Goal: Task Accomplishment & Management: Manage account settings

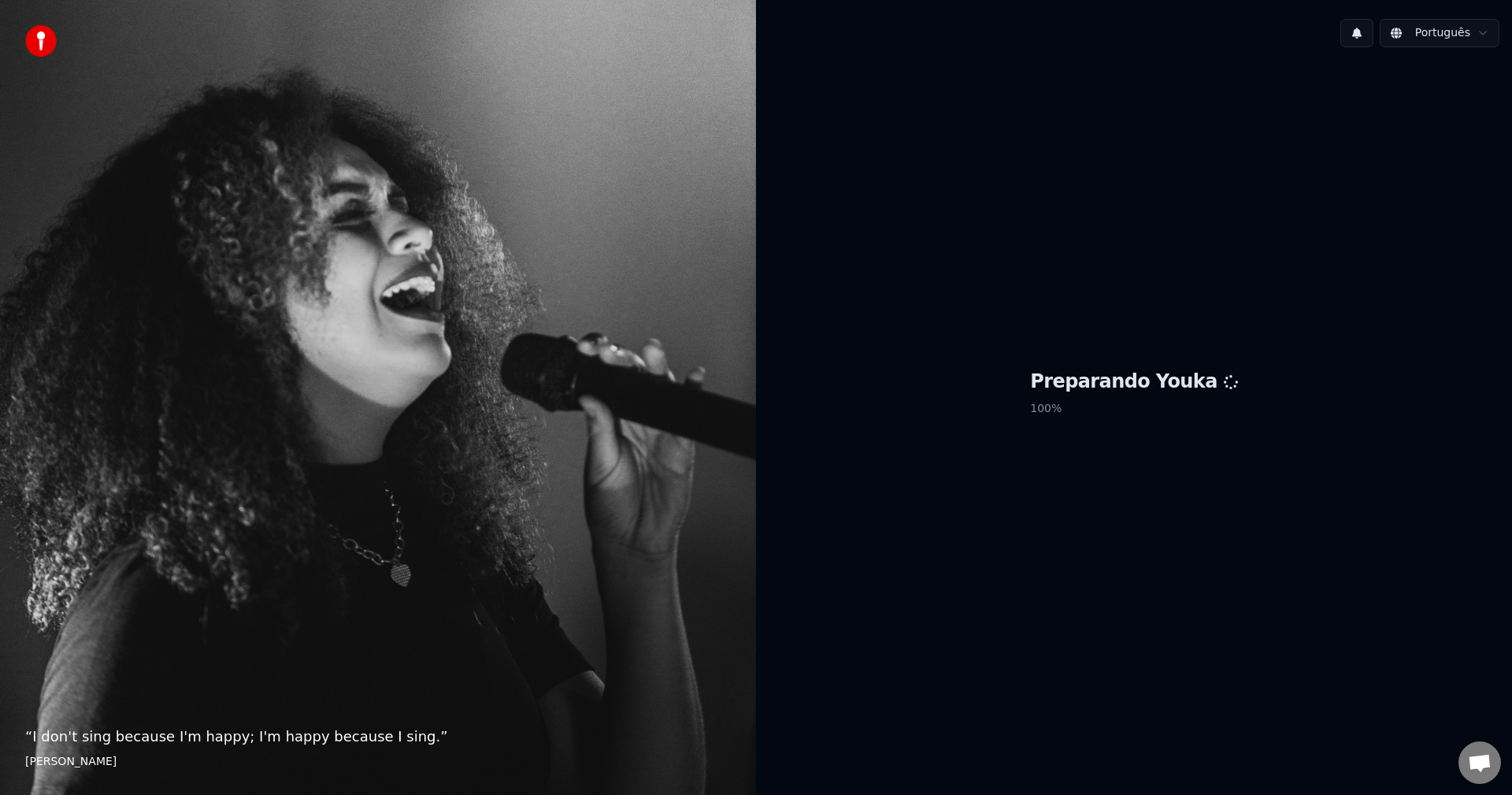
scroll to position [1784, 0]
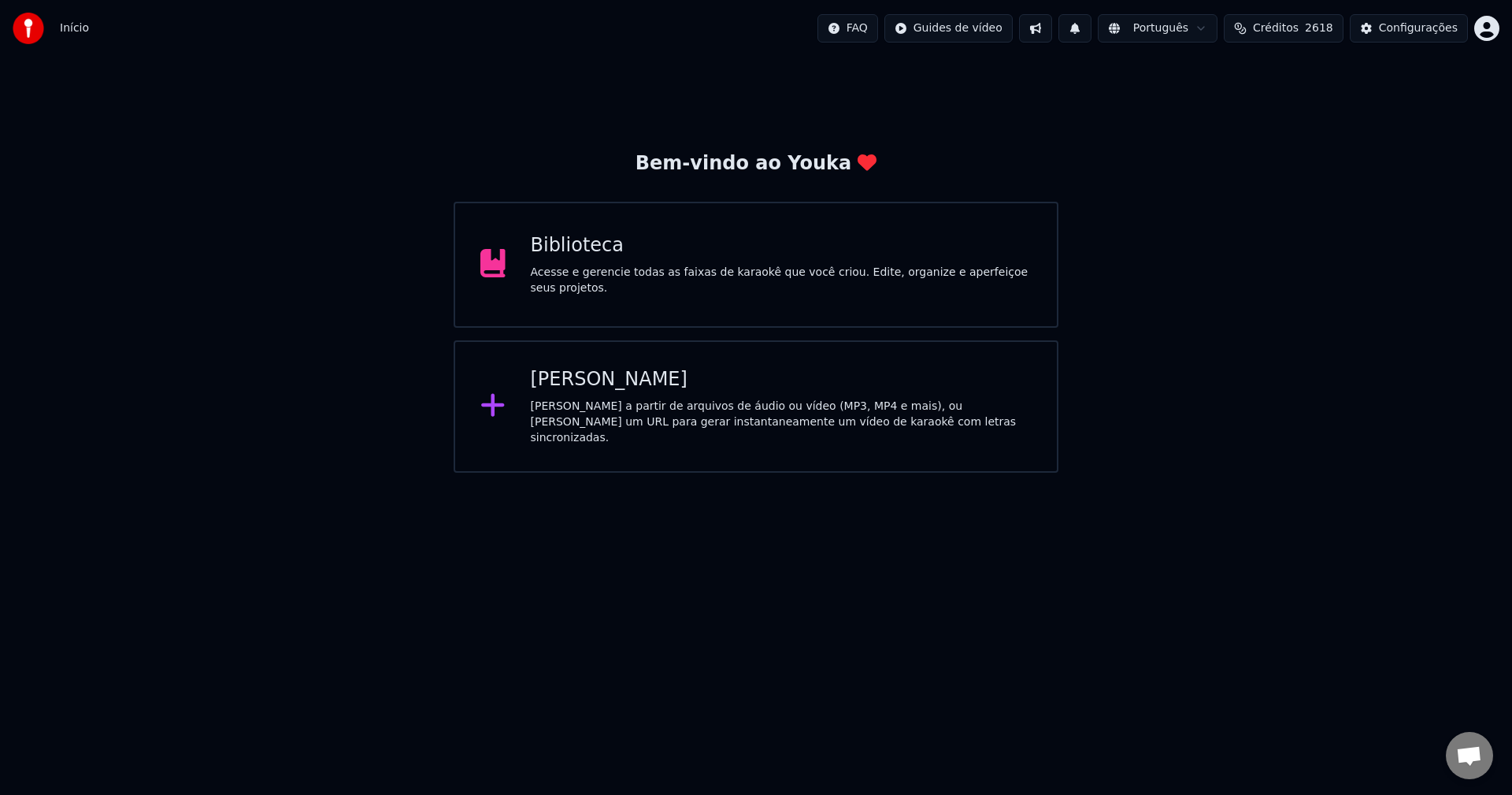
click at [701, 229] on div "Biblioteca Acesse e gerencie todas as faixas de karaokê que você criou. Edite, …" at bounding box center [756, 264] width 605 height 126
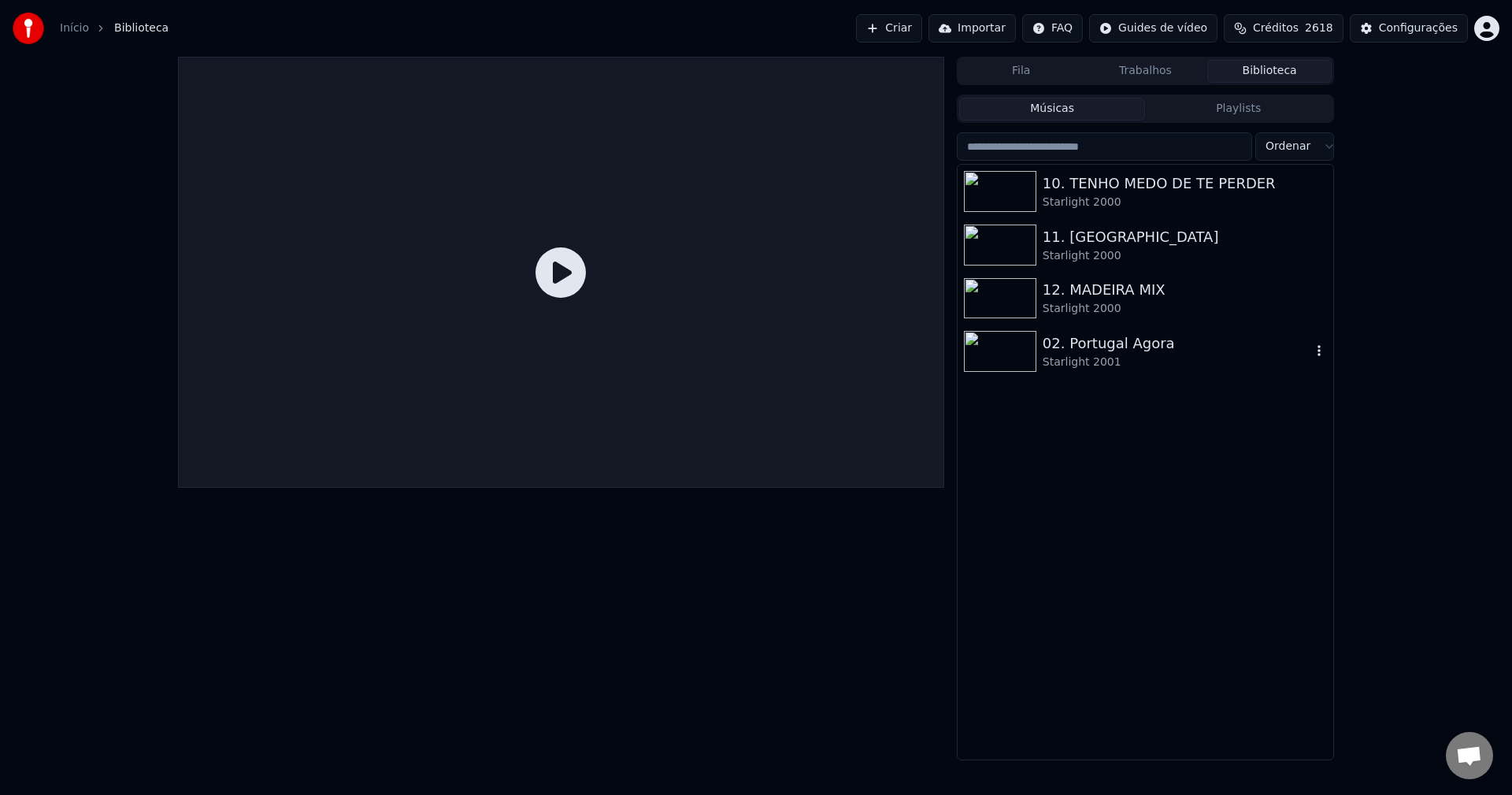
click at [1063, 337] on div "02. Portugal Agora" at bounding box center [1176, 344] width 268 height 22
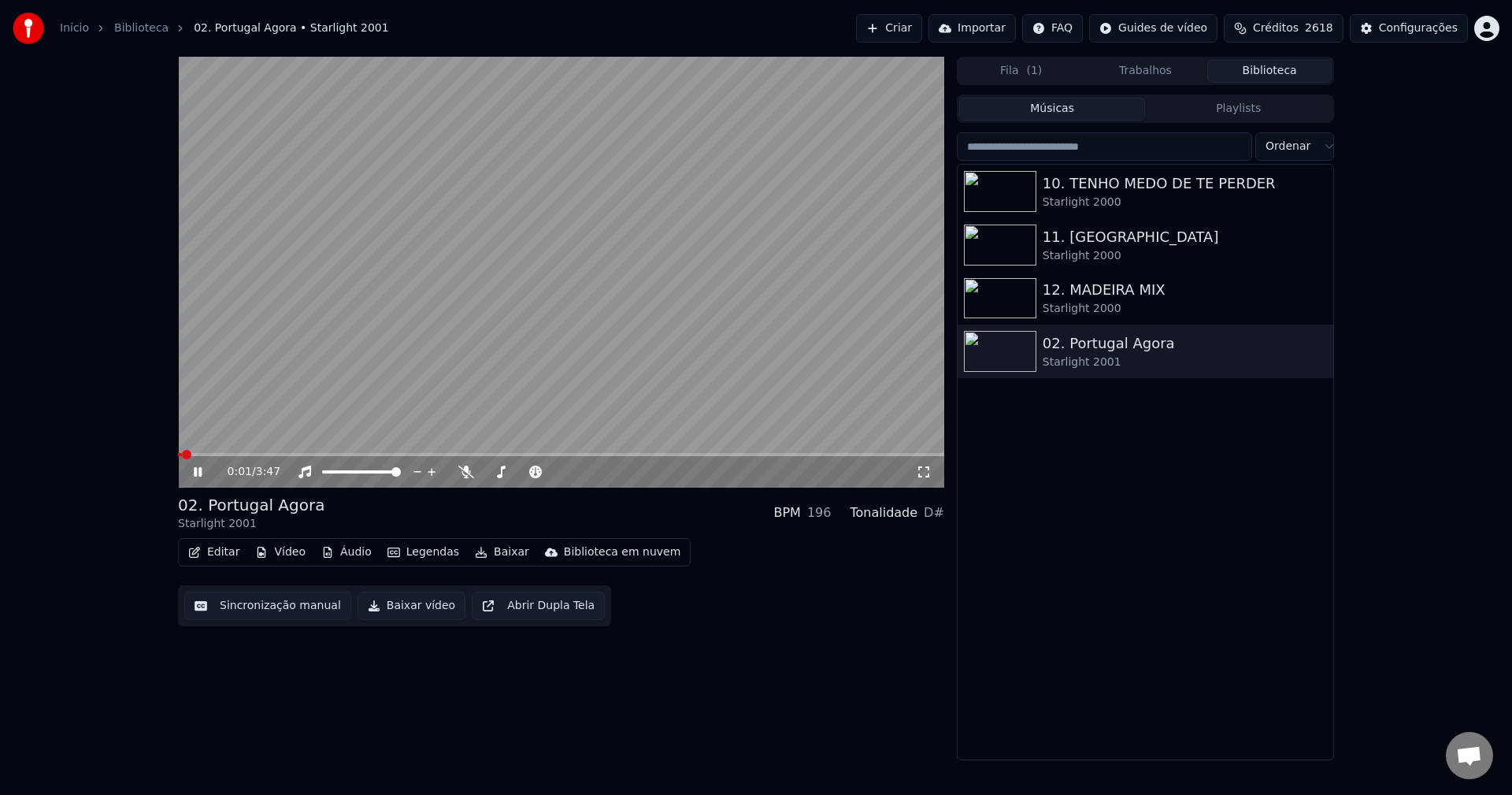
click at [339, 333] on video at bounding box center [561, 272] width 766 height 431
click at [218, 551] on button "Editar" at bounding box center [214, 552] width 64 height 22
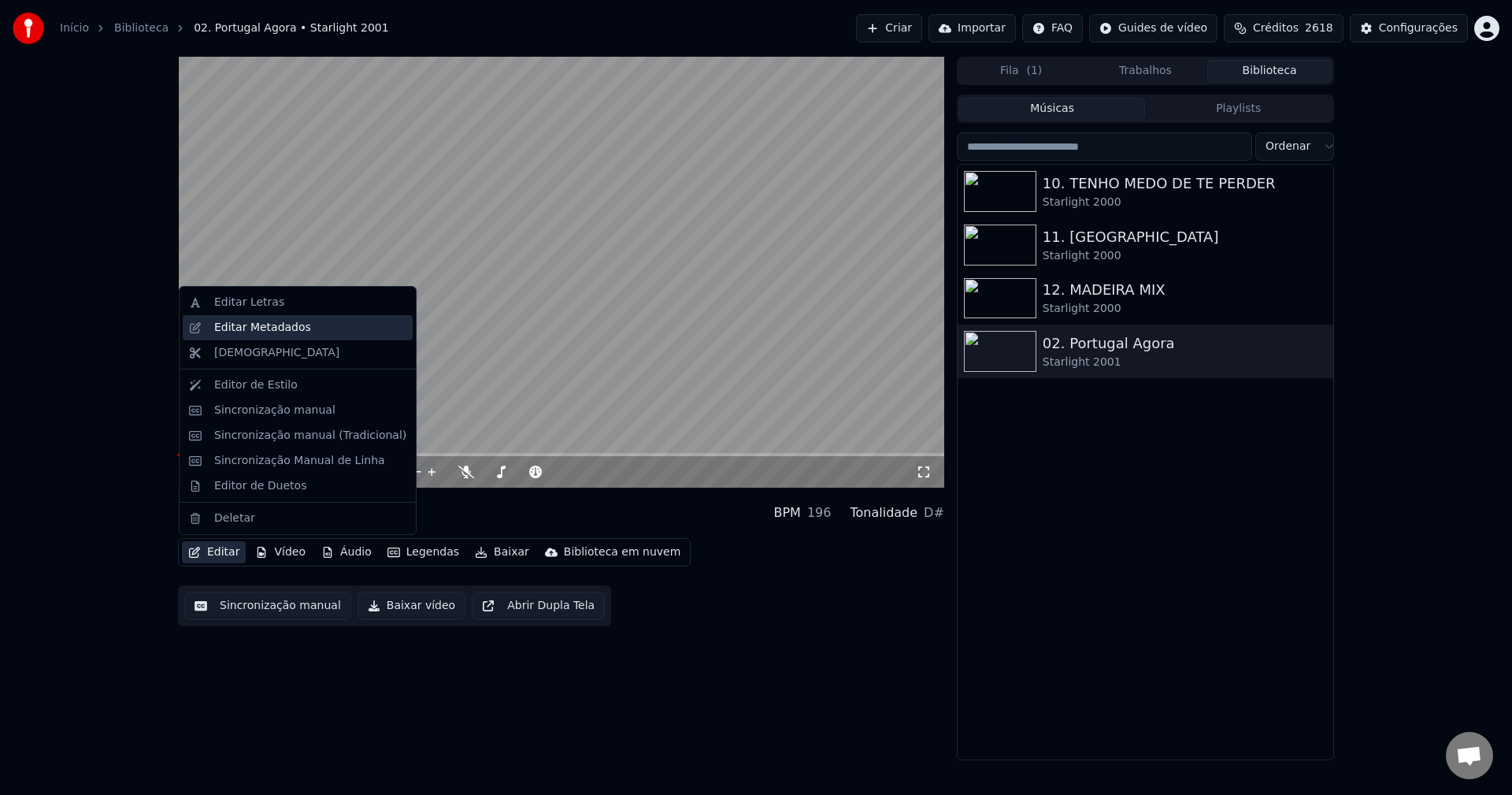
click at [284, 329] on div "Editar Metadados" at bounding box center [263, 328] width 97 height 16
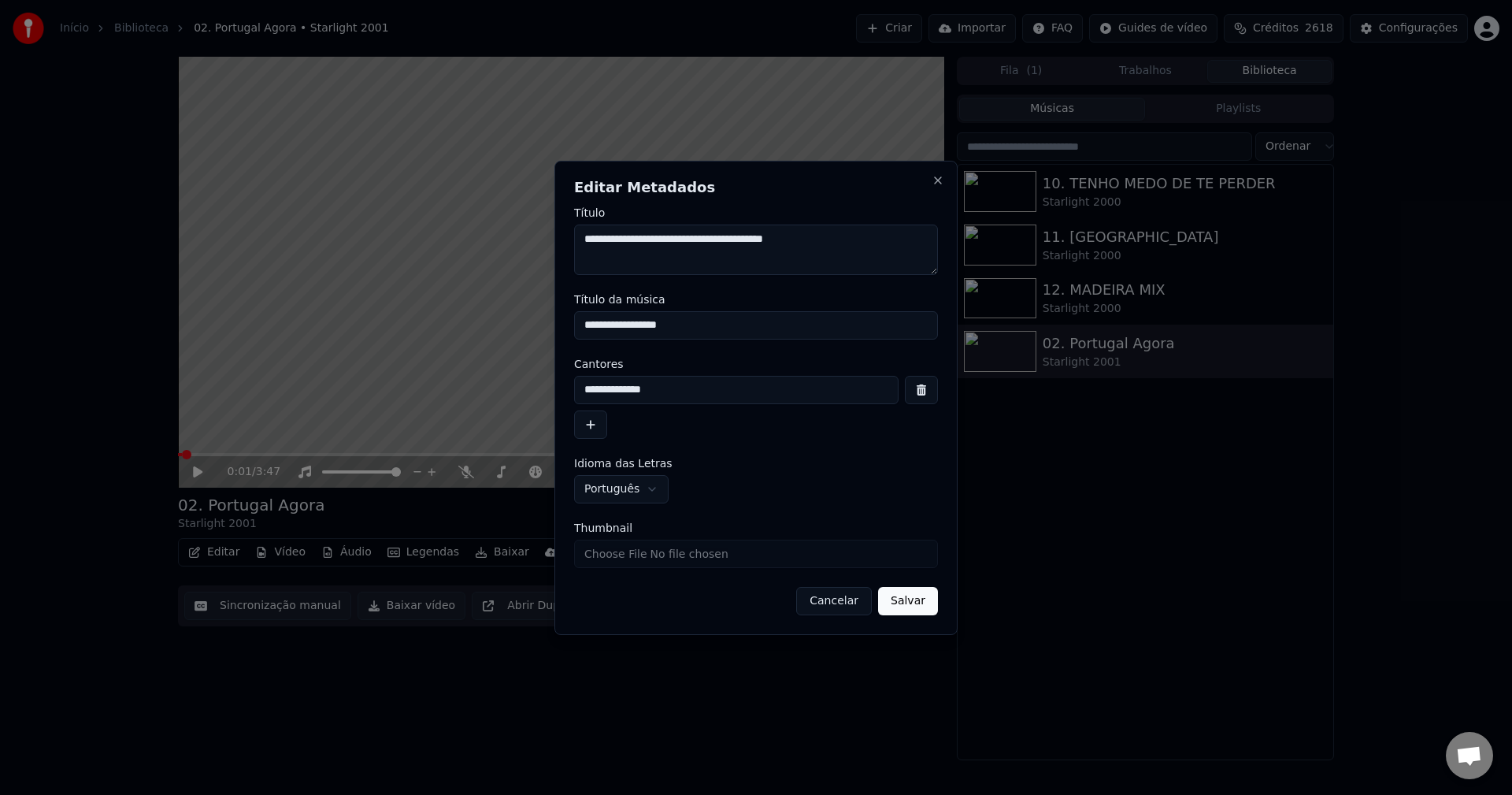
click at [841, 598] on button "Cancelar" at bounding box center [834, 601] width 75 height 29
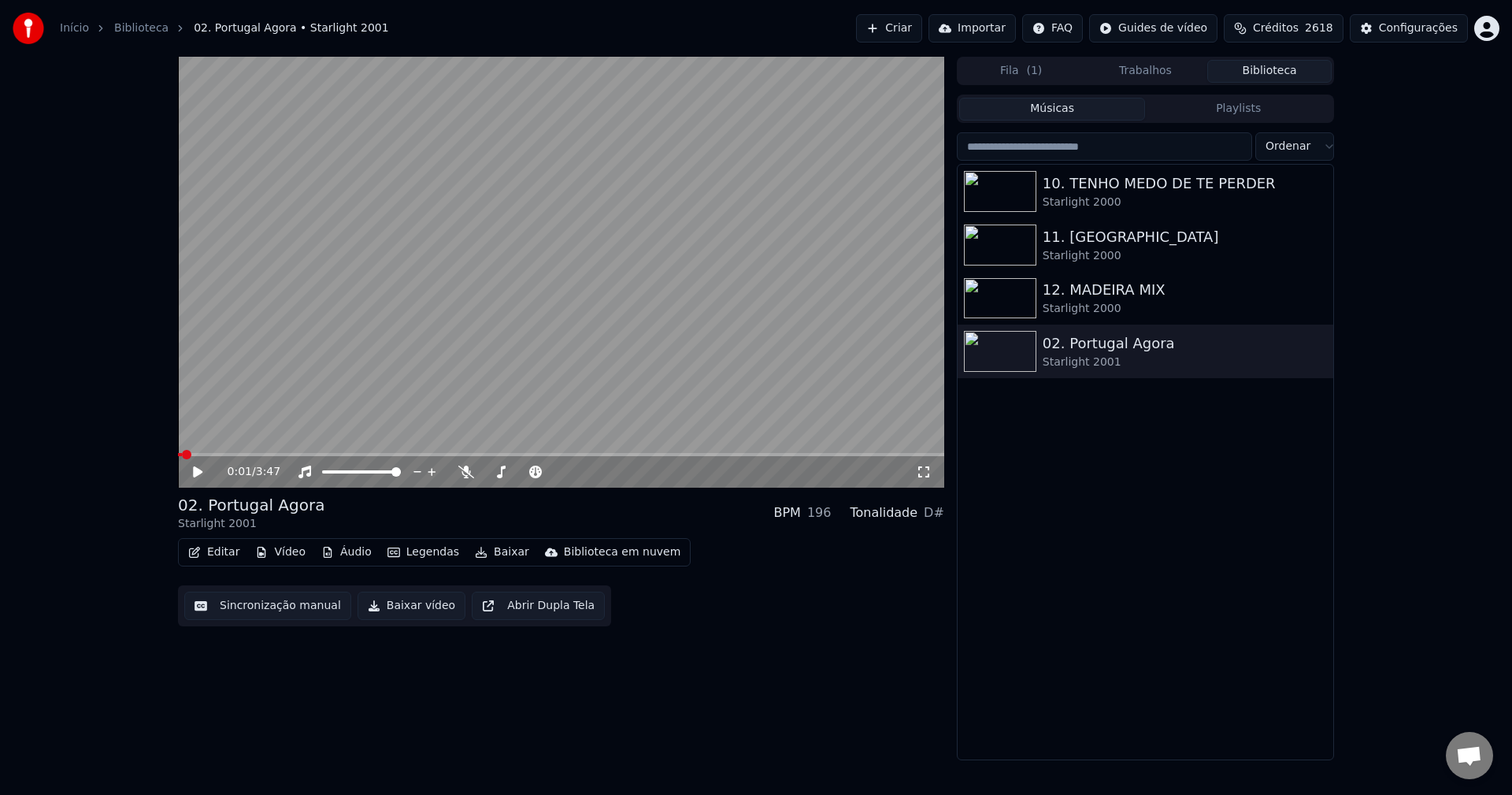
click at [922, 24] on button "Criar" at bounding box center [889, 29] width 66 height 29
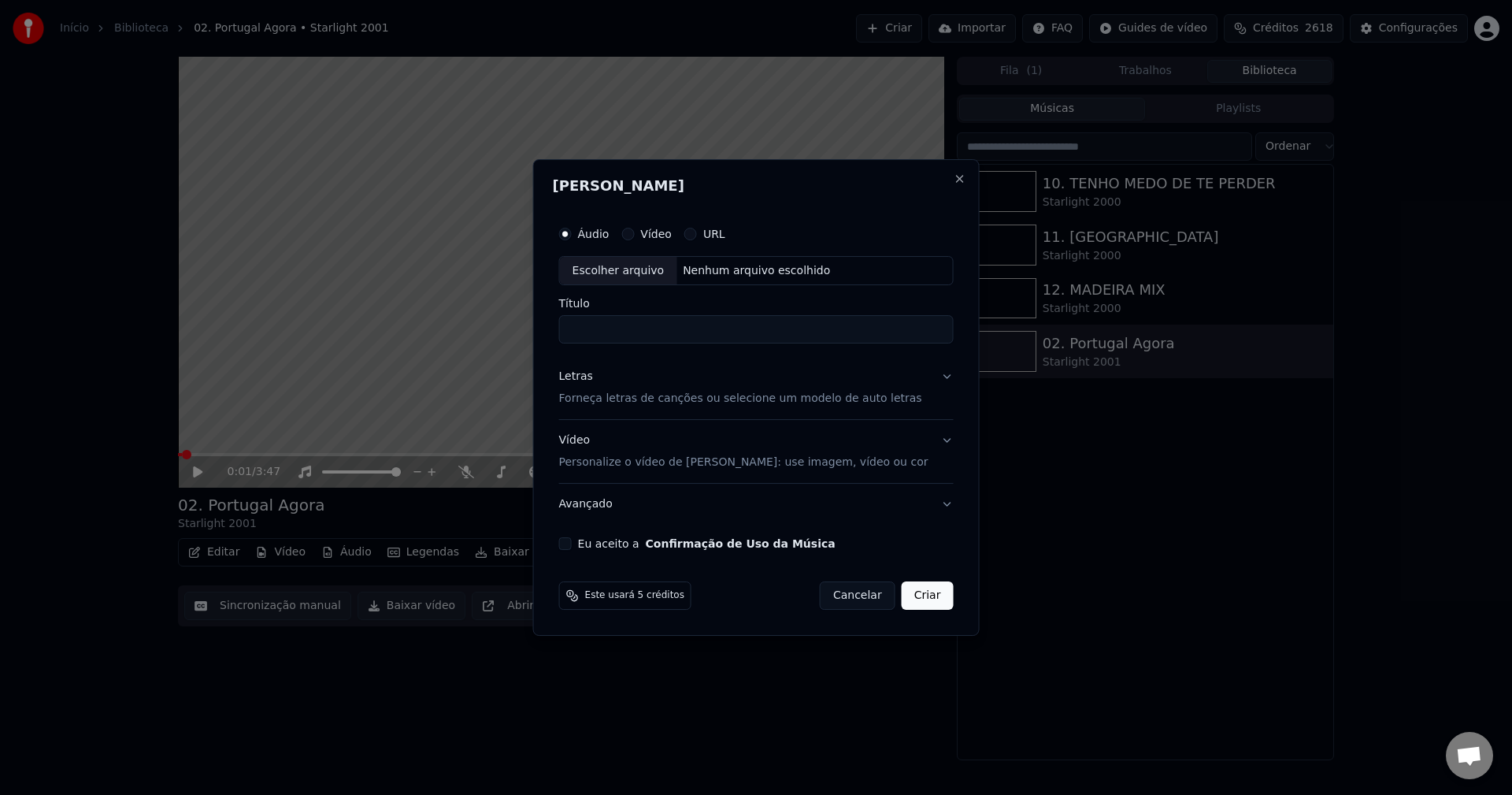
click at [572, 547] on button "Eu aceito a Confirmação de Uso da Música" at bounding box center [565, 543] width 13 height 13
click at [593, 378] on div "Letras" at bounding box center [576, 377] width 34 height 16
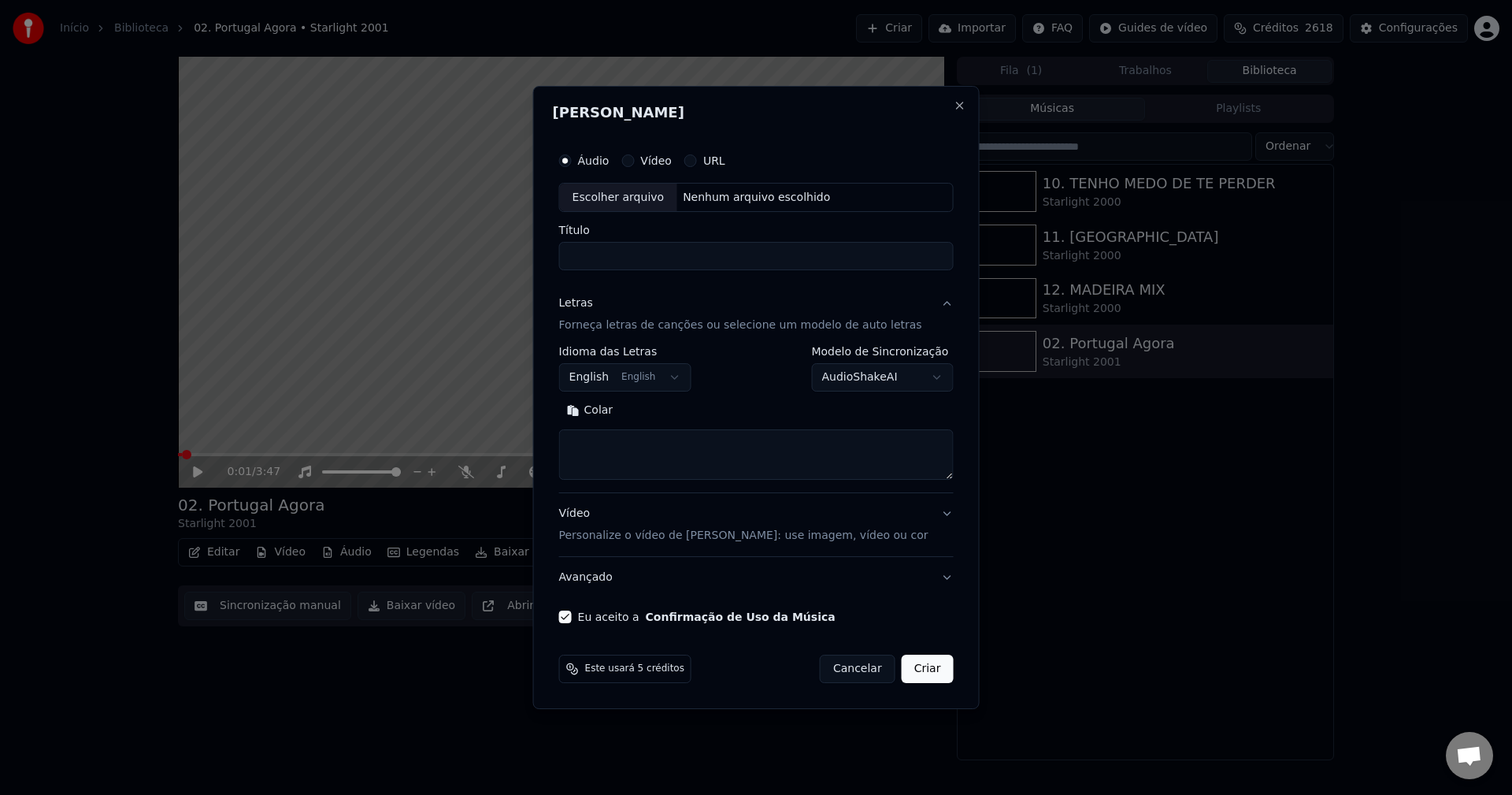
click at [618, 406] on button "Colar" at bounding box center [590, 411] width 63 height 25
type textarea "**********"
click at [669, 375] on button "English English" at bounding box center [625, 378] width 132 height 29
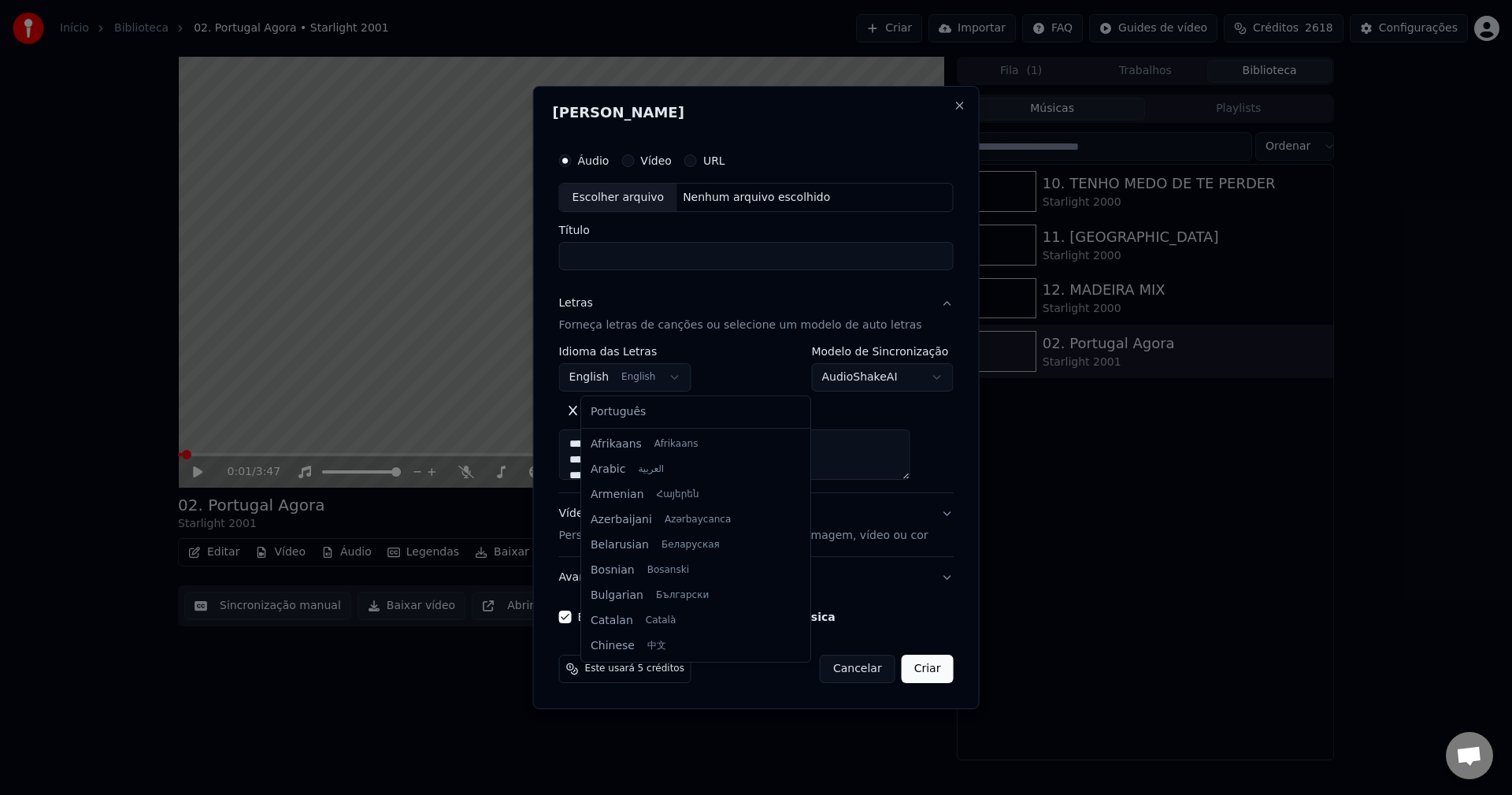
scroll to position [126, 0]
select select "**"
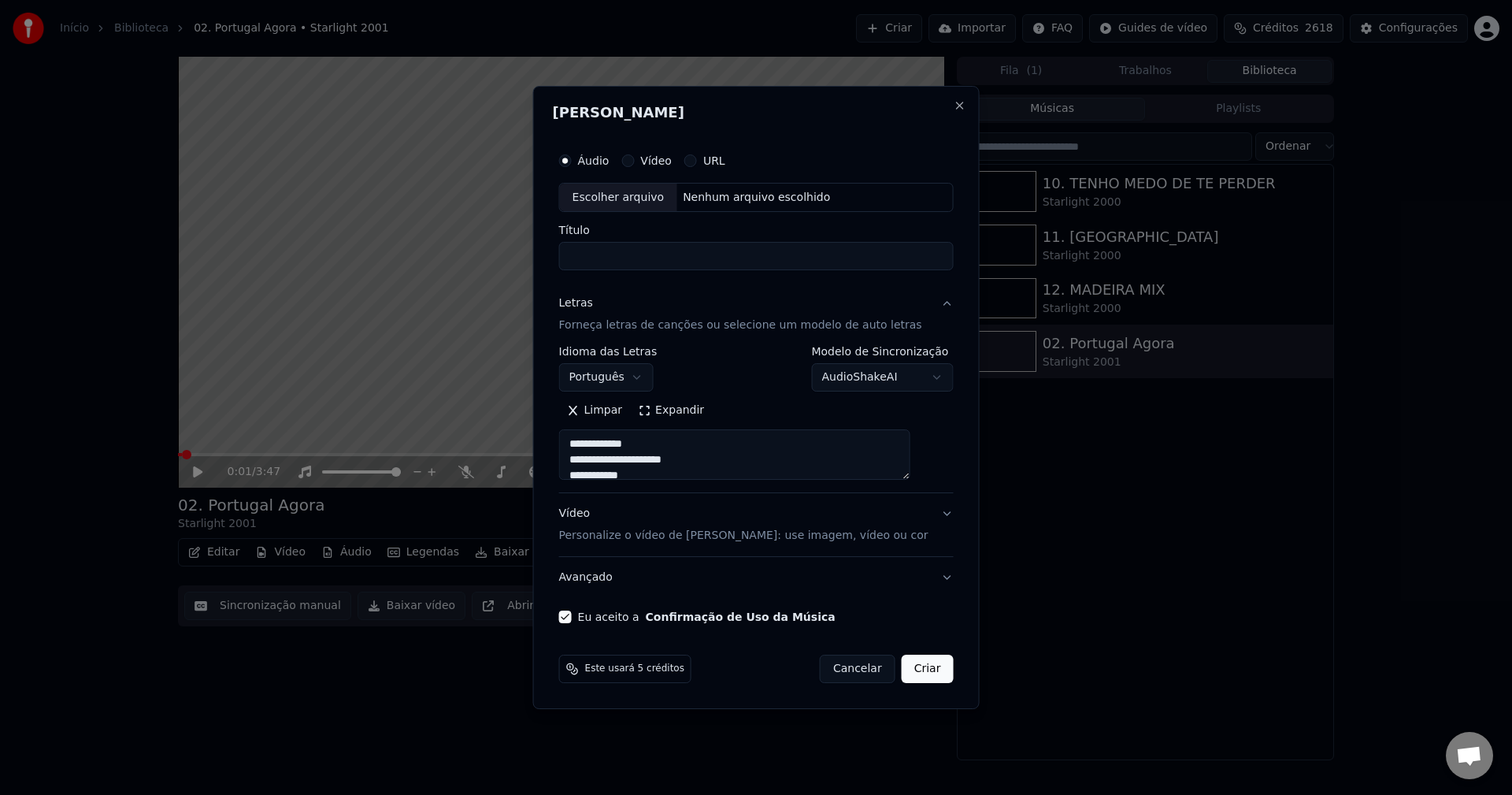
click at [786, 202] on div "Nenhum arquivo escolhido" at bounding box center [756, 198] width 160 height 16
type textarea "**********"
type input "**********"
click at [920, 671] on button "Criar" at bounding box center [928, 668] width 52 height 29
type textarea "**********"
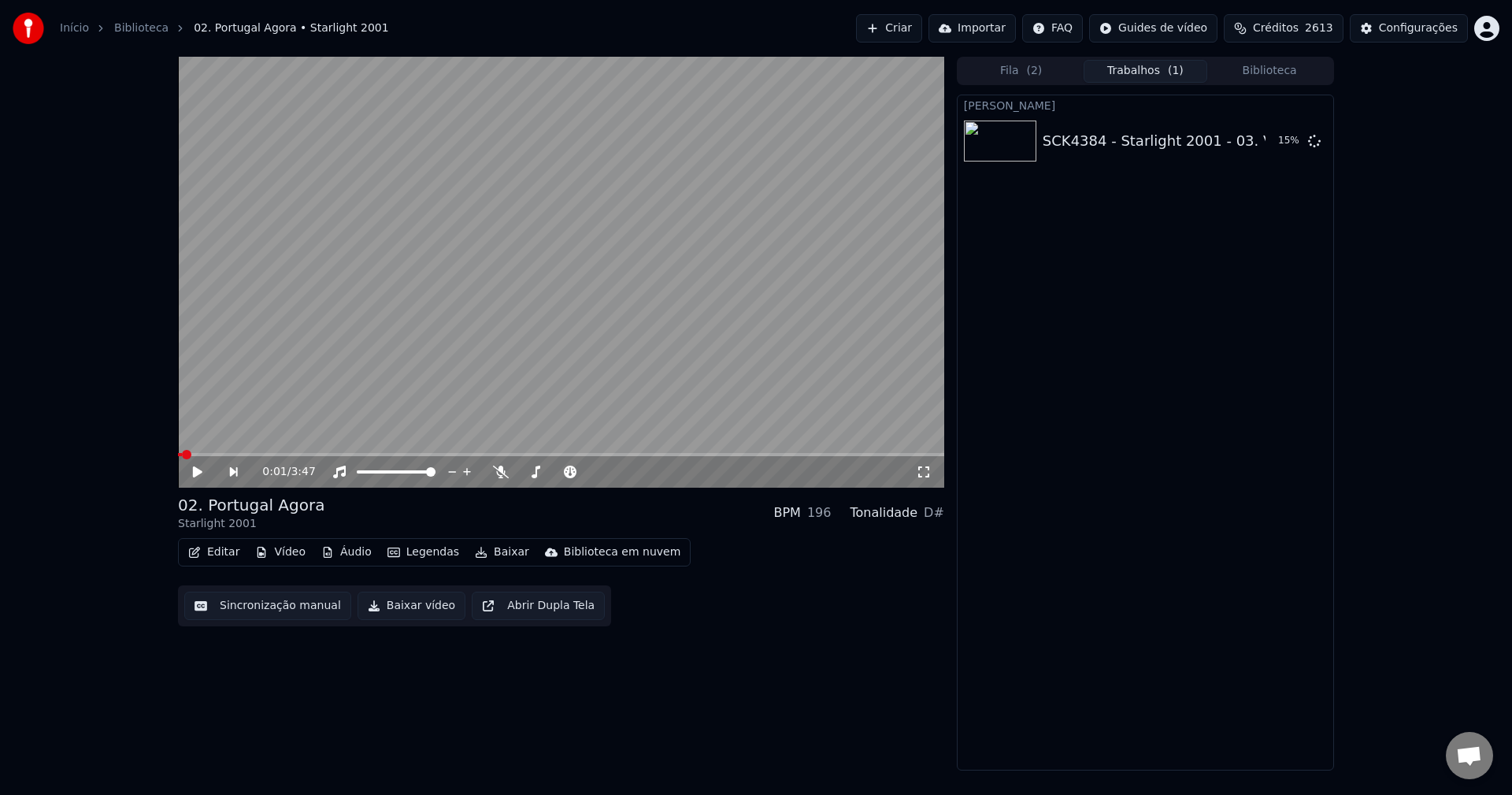
click at [129, 27] on link "Biblioteca" at bounding box center [141, 29] width 55 height 16
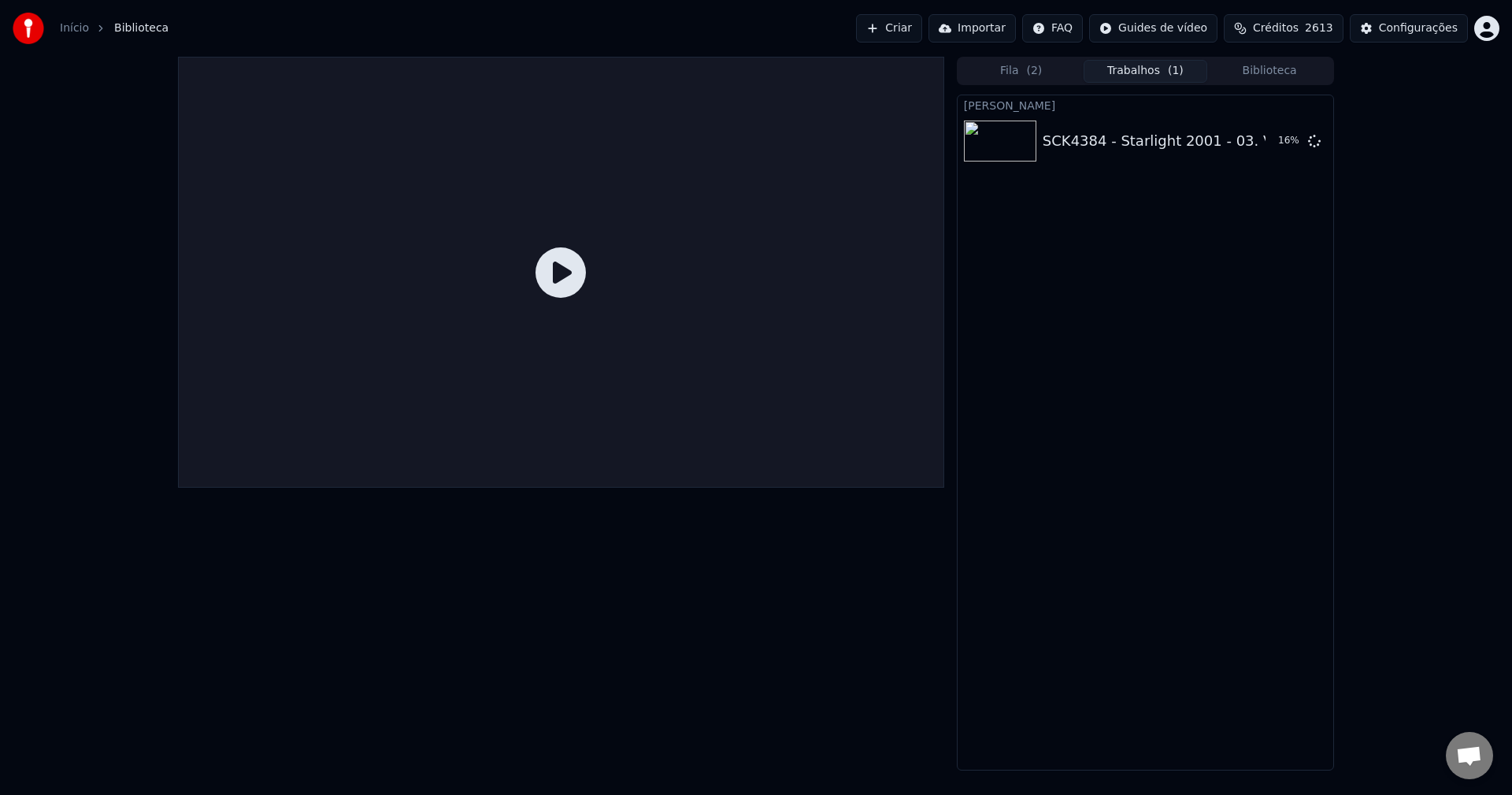
click at [76, 32] on link "Início" at bounding box center [74, 29] width 29 height 16
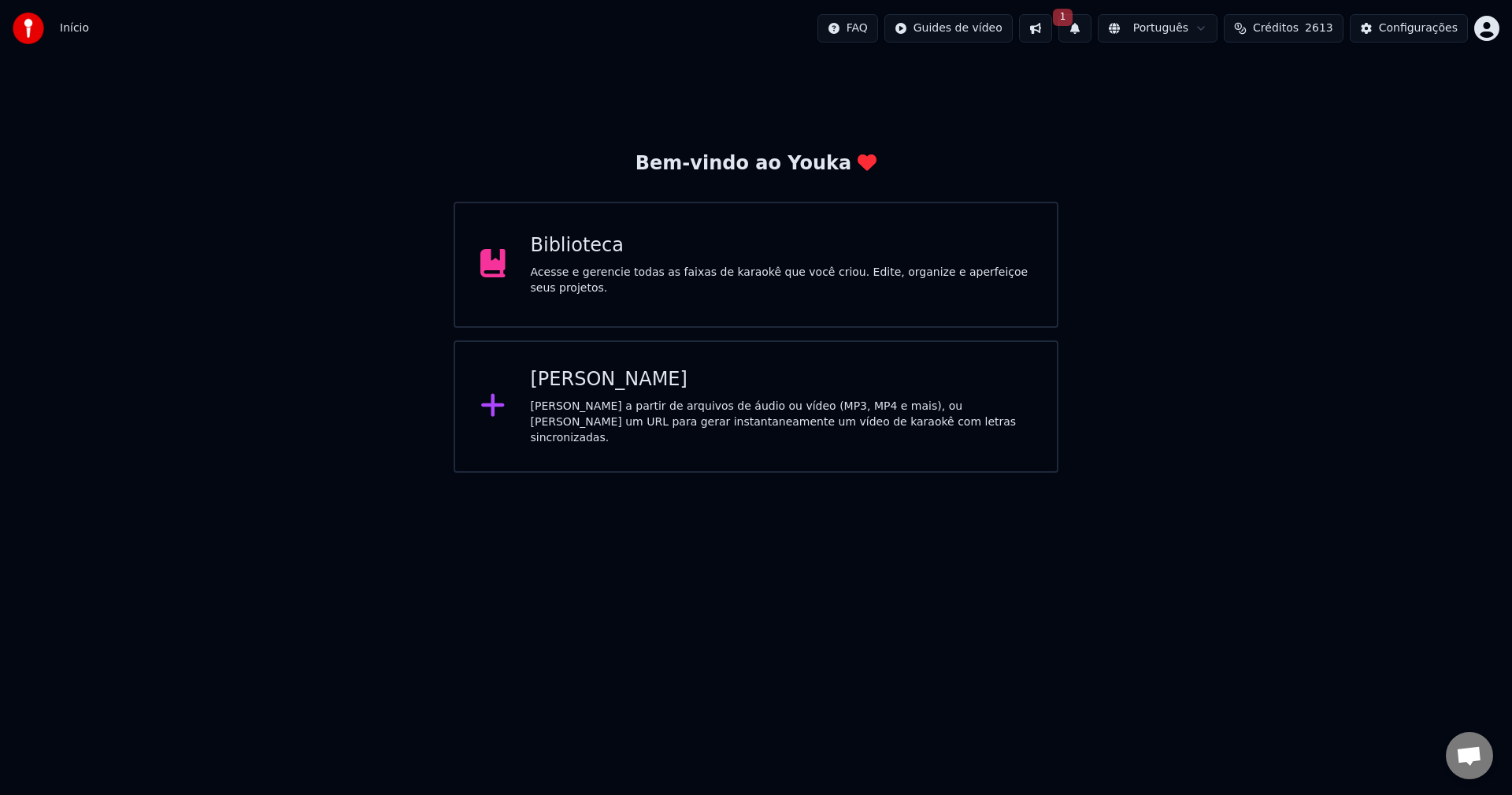
click at [1089, 30] on button "1" at bounding box center [1075, 29] width 33 height 29
click at [1052, 25] on button at bounding box center [1035, 29] width 33 height 29
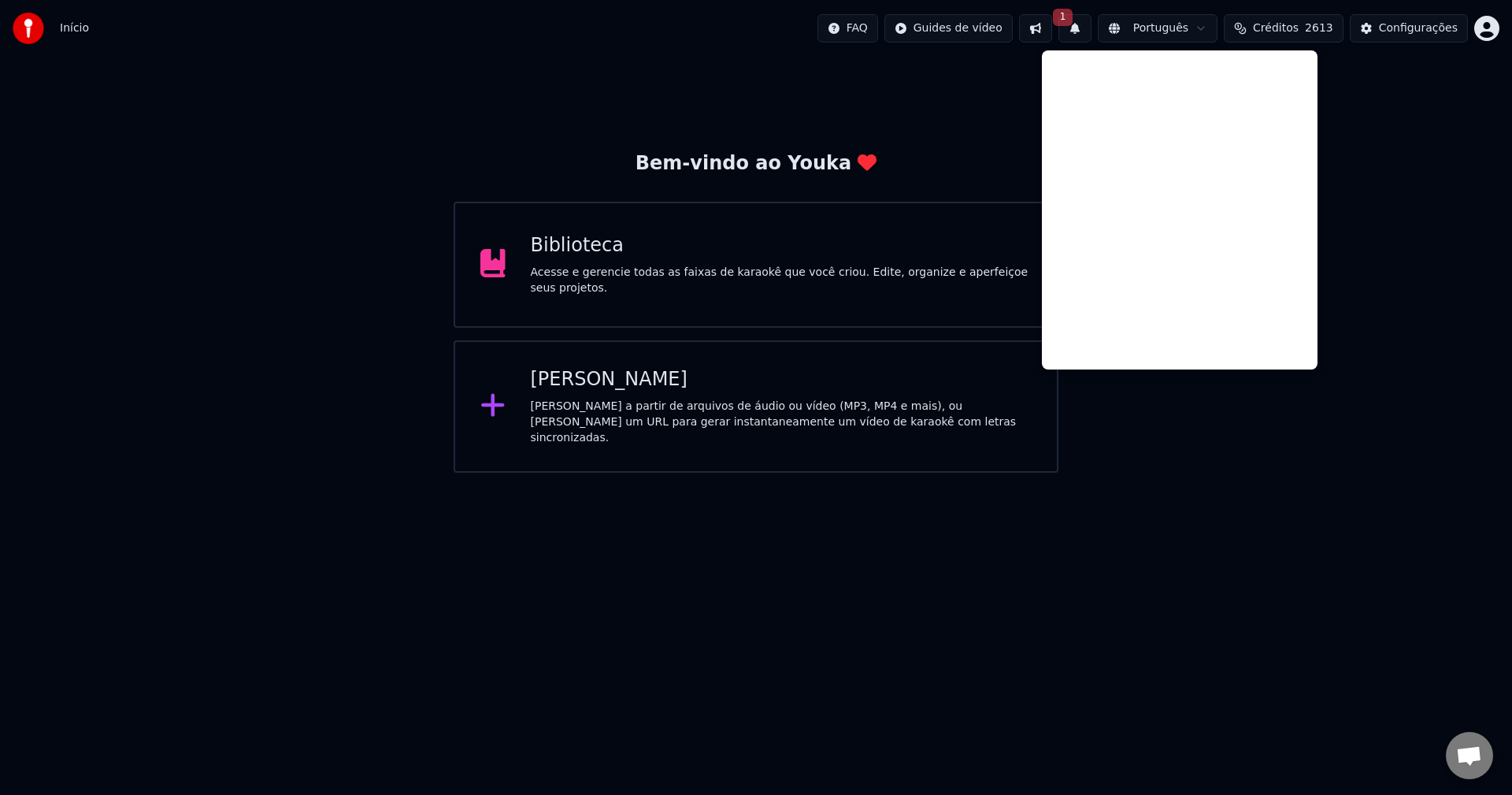
click at [1091, 33] on button "1" at bounding box center [1075, 29] width 33 height 29
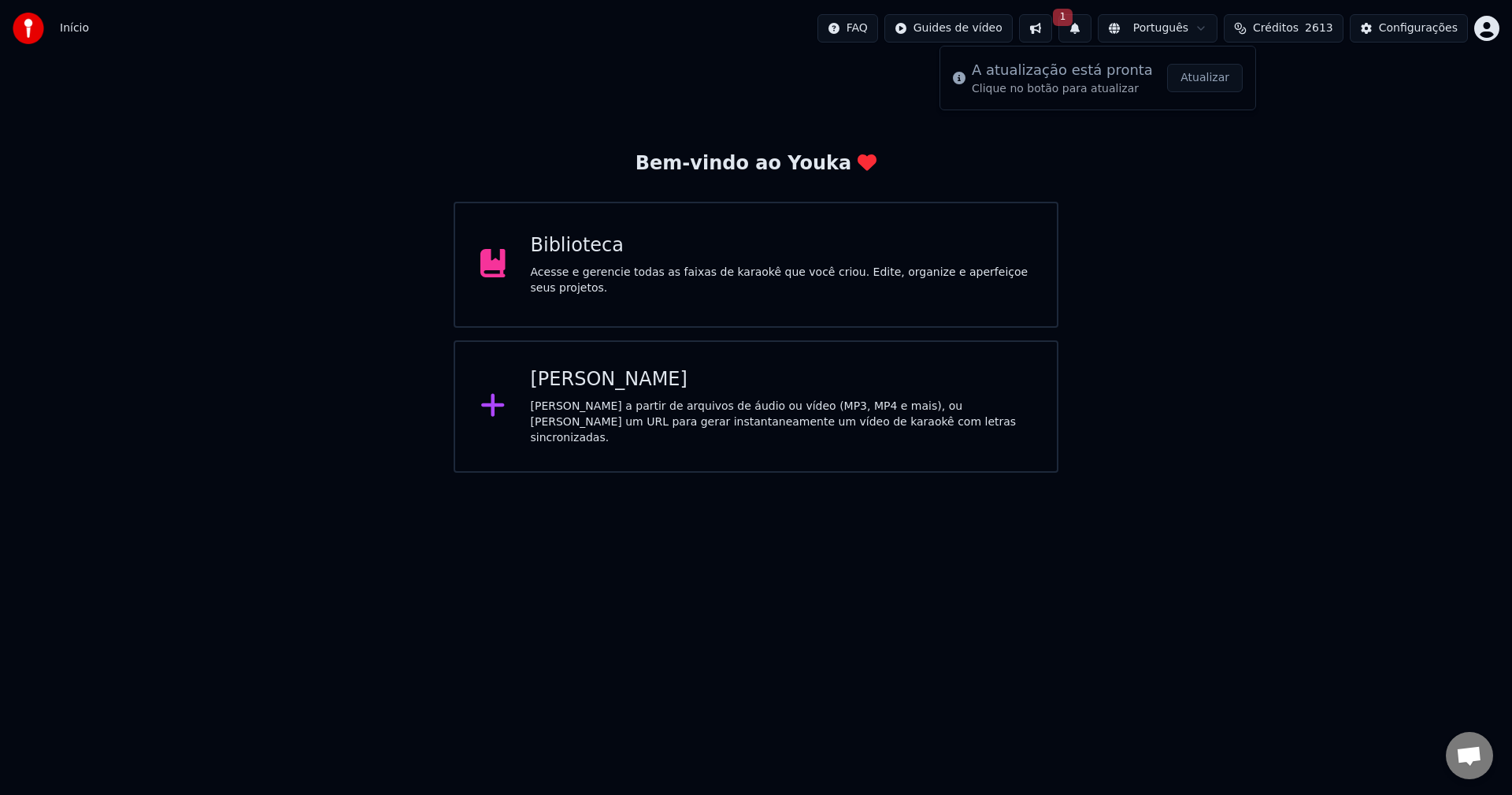
click at [1133, 700] on span "Open chat" at bounding box center [1468, 757] width 26 height 22
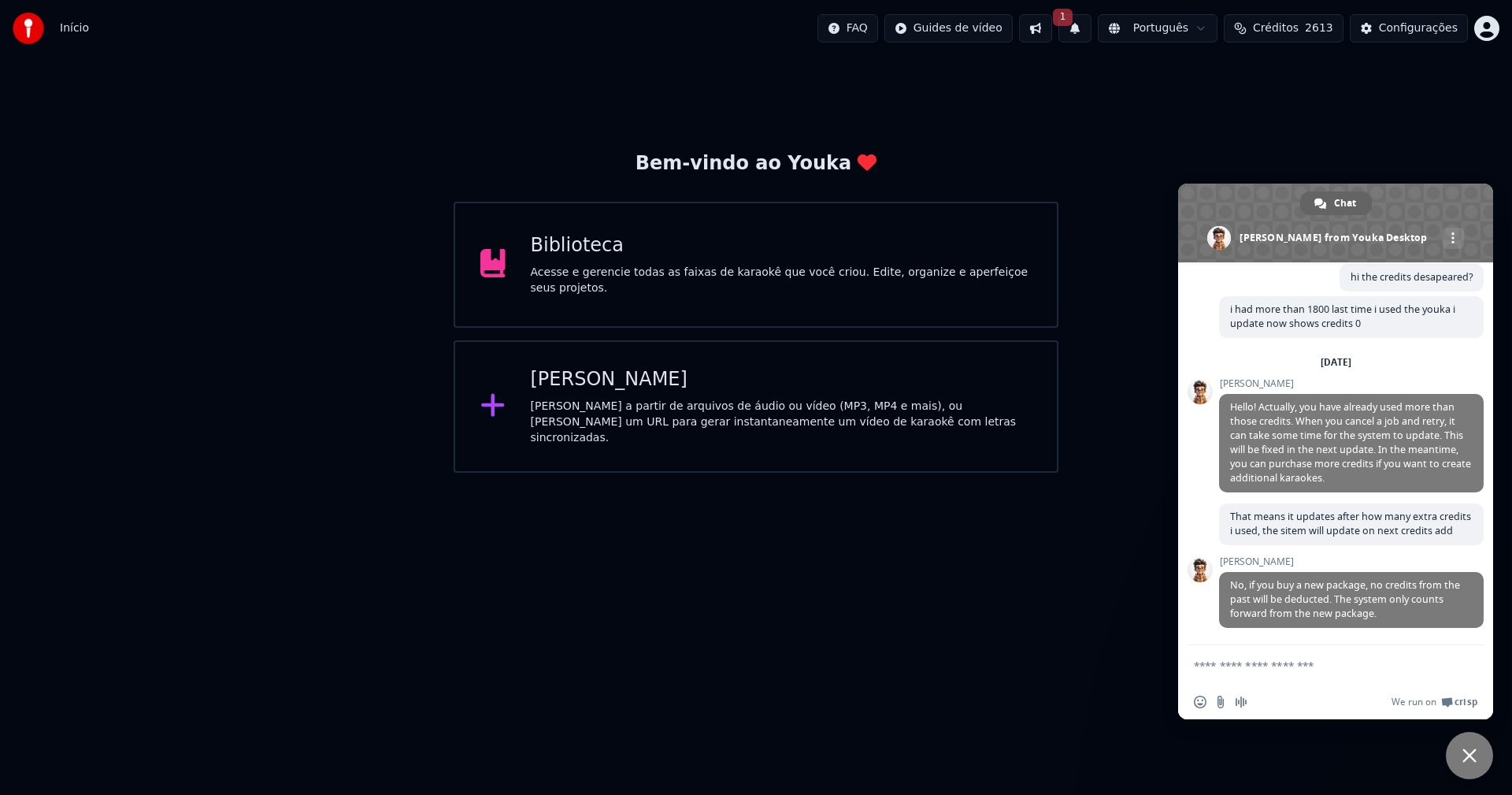
scroll to position [1791, 0]
click at [799, 257] on div "Biblioteca" at bounding box center [781, 245] width 502 height 25
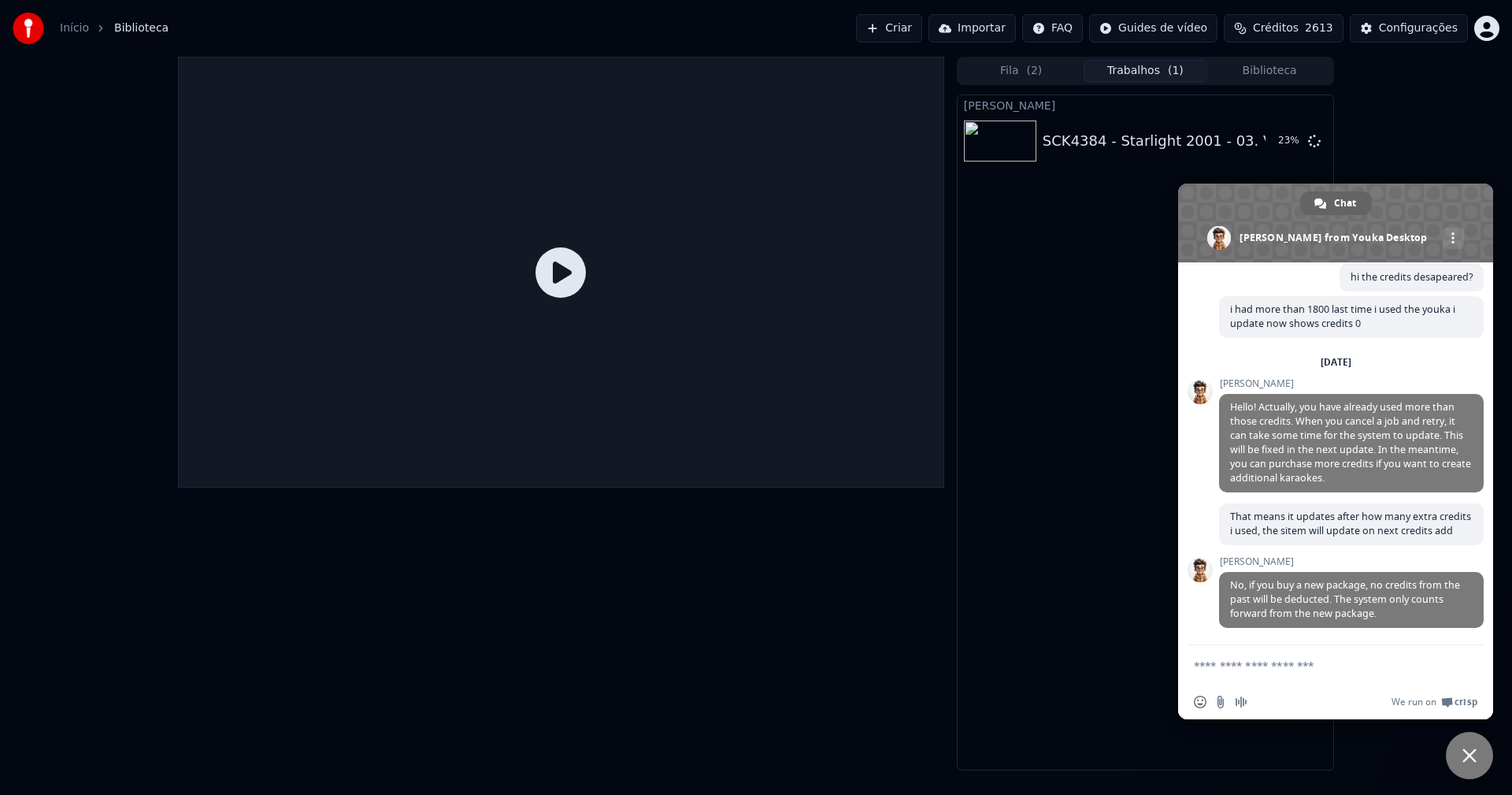
click at [1126, 64] on button "Trabalhos ( 1 )" at bounding box center [1145, 71] width 124 height 23
click at [1133, 700] on span "Close chat" at bounding box center [1469, 755] width 14 height 14
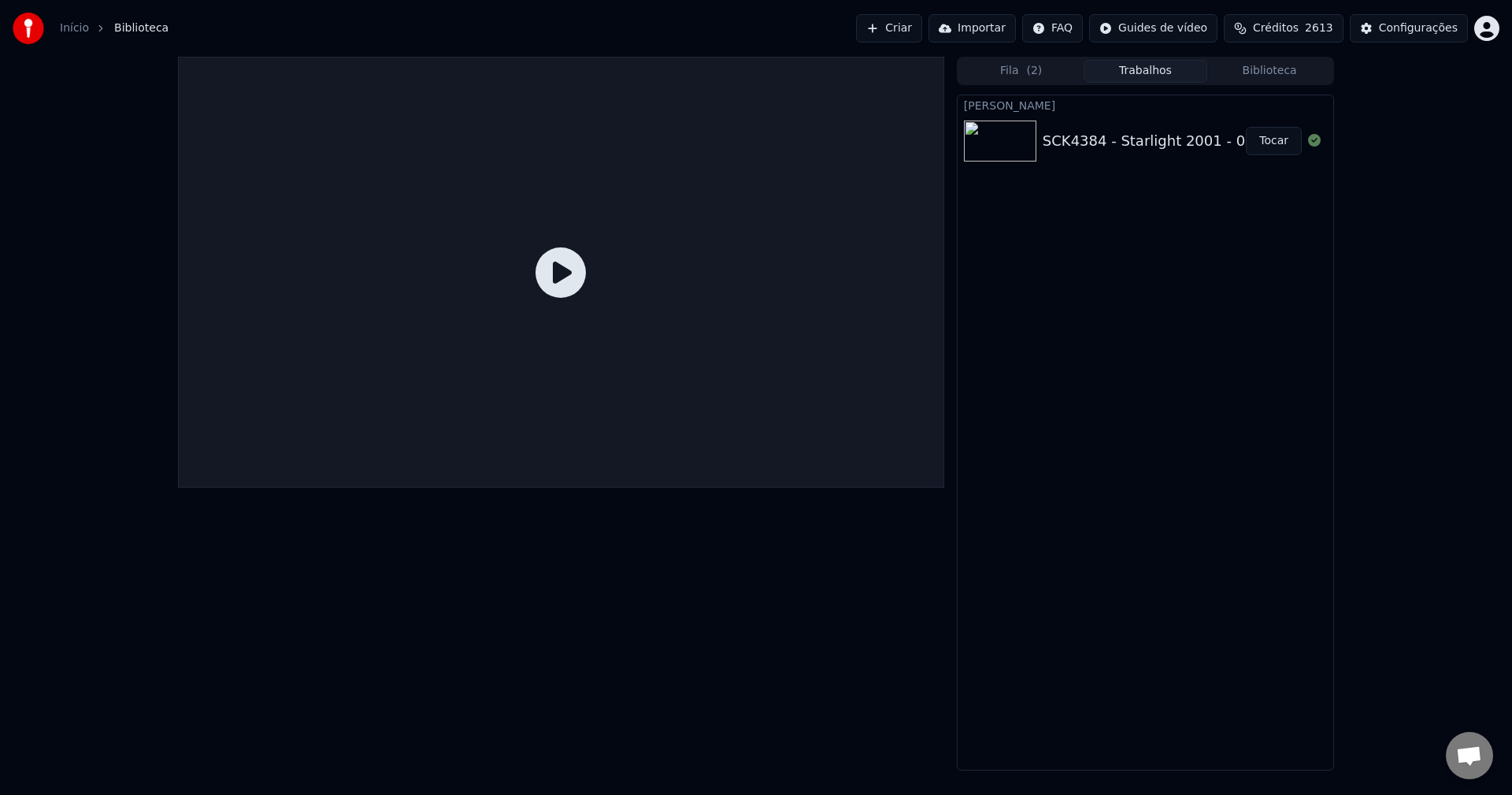
click at [1133, 66] on button "Biblioteca" at bounding box center [1269, 71] width 124 height 23
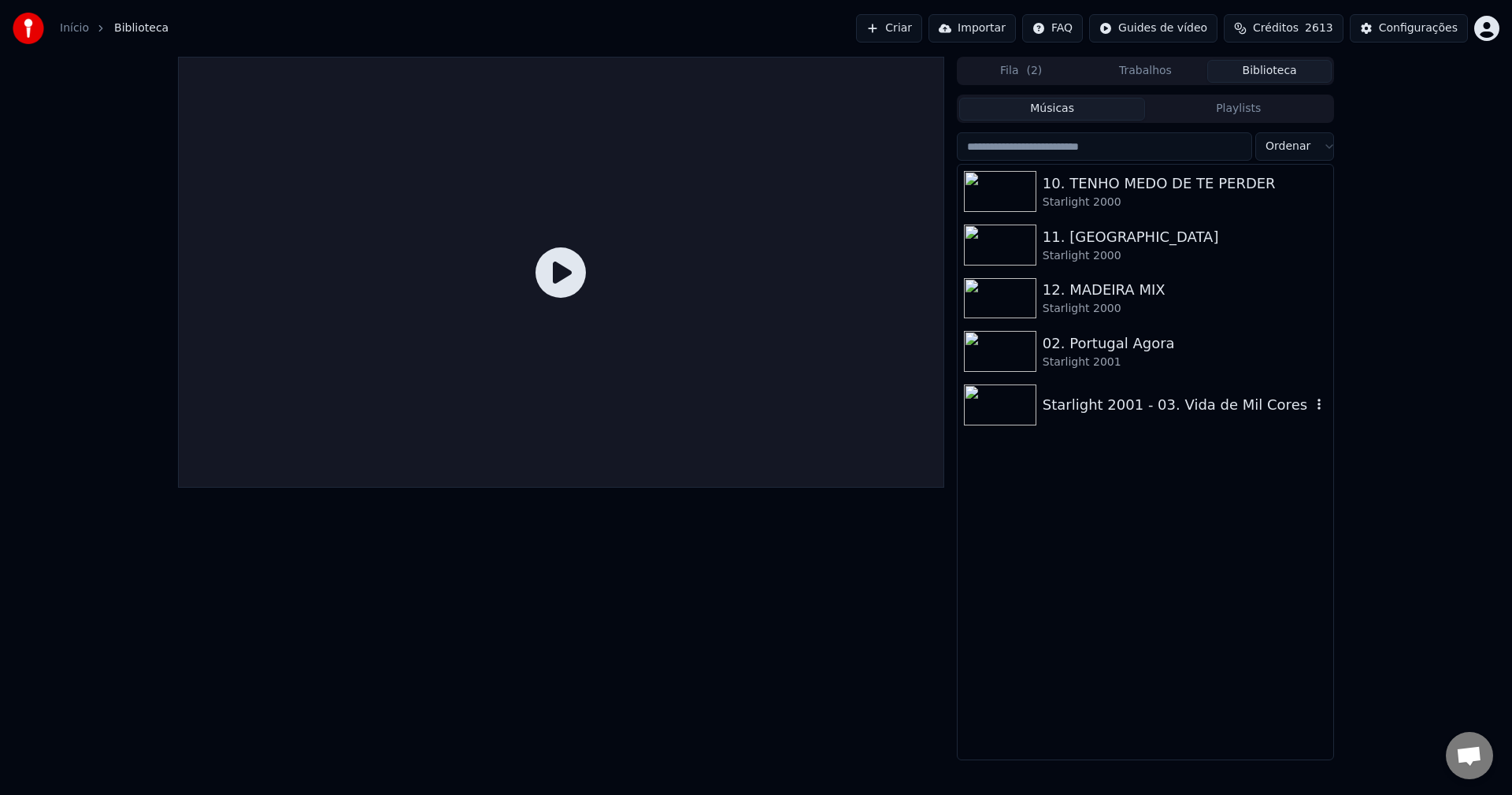
click at [1118, 409] on div "Starlight 2001 - 03. Vida de Mil Cores" at bounding box center [1176, 405] width 268 height 22
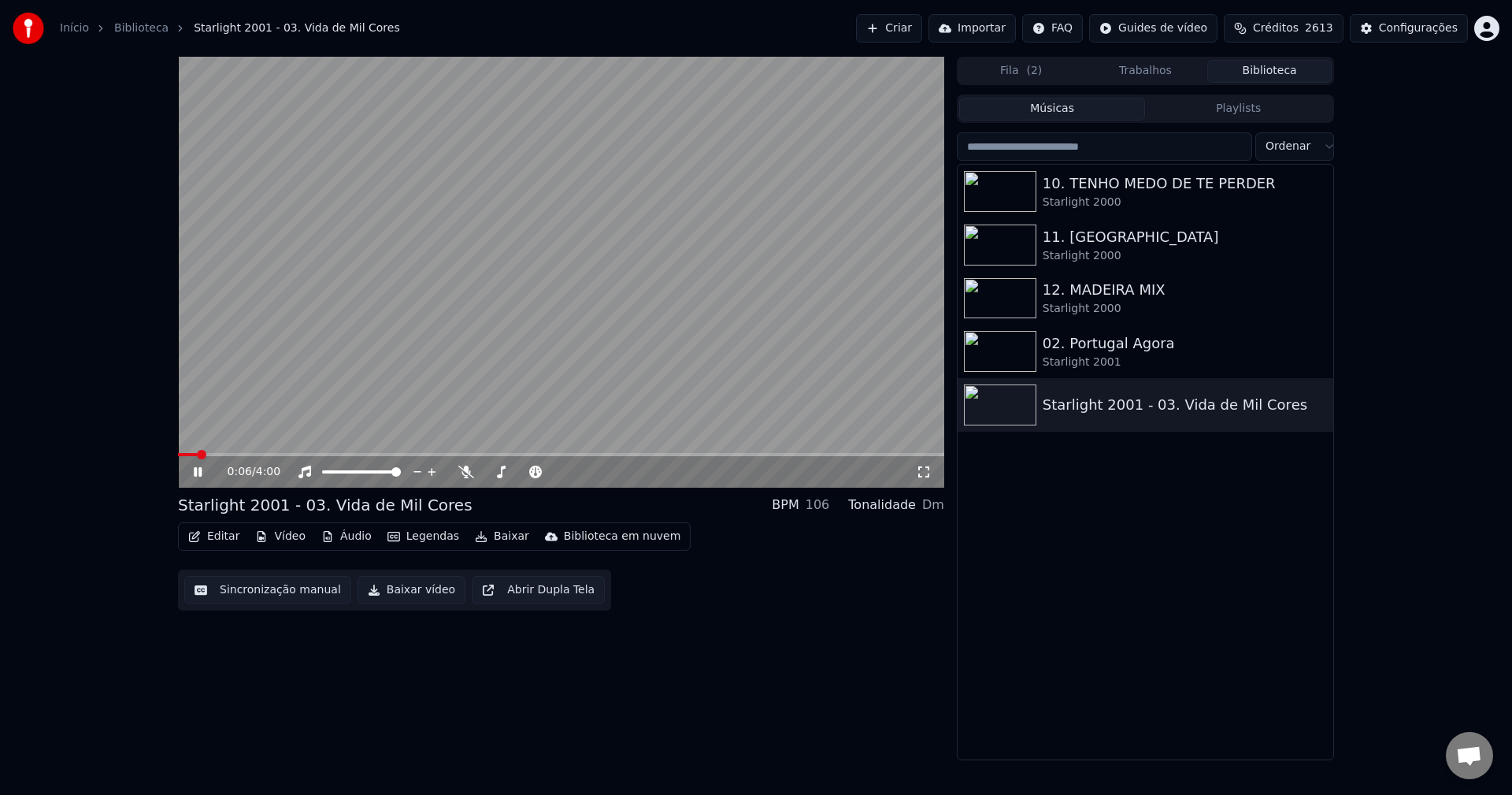
click at [78, 34] on link "Início" at bounding box center [74, 29] width 29 height 16
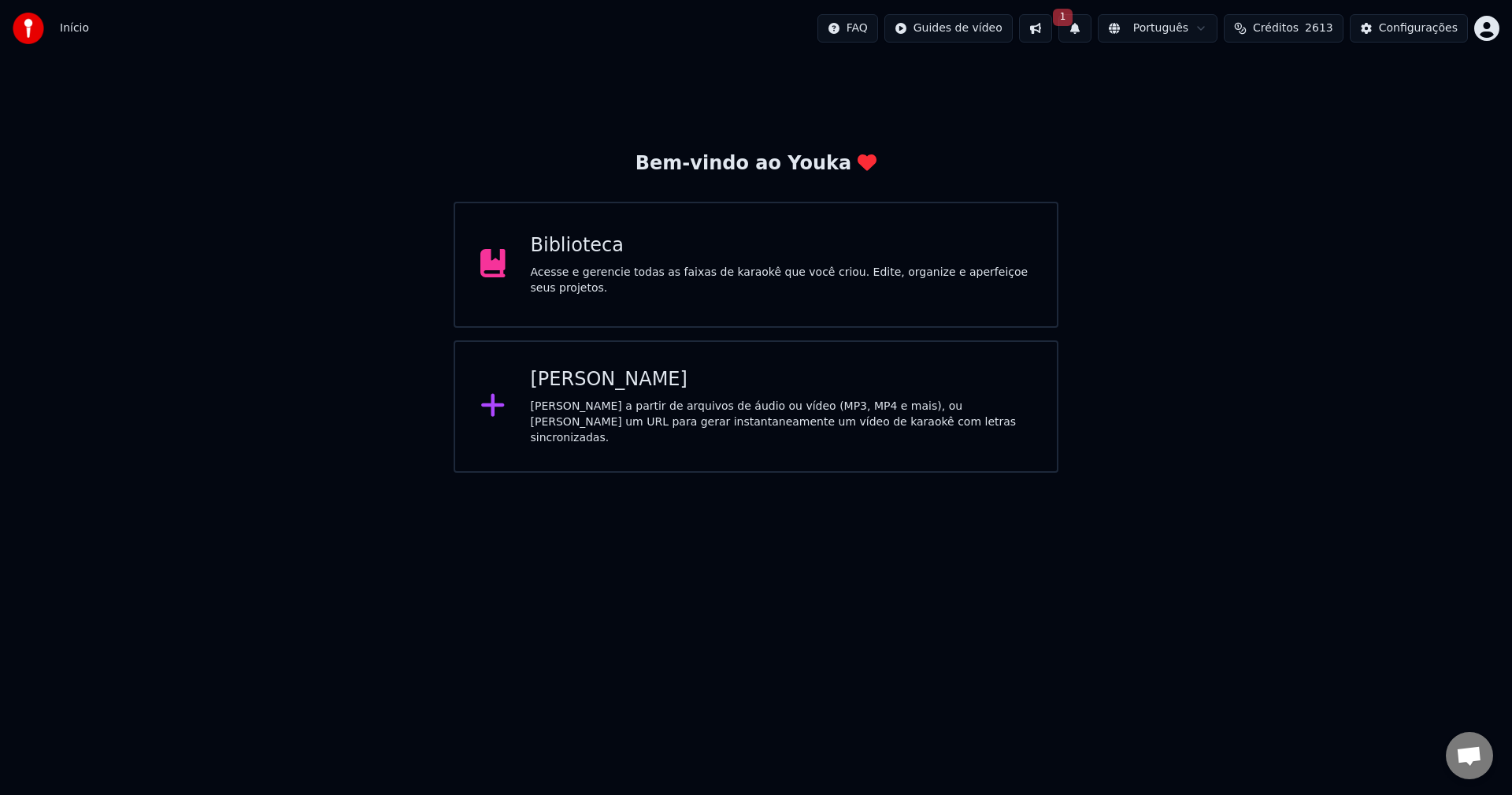
click at [1091, 21] on button "1" at bounding box center [1075, 29] width 33 height 29
click at [1133, 75] on button "Atualizar" at bounding box center [1204, 78] width 75 height 29
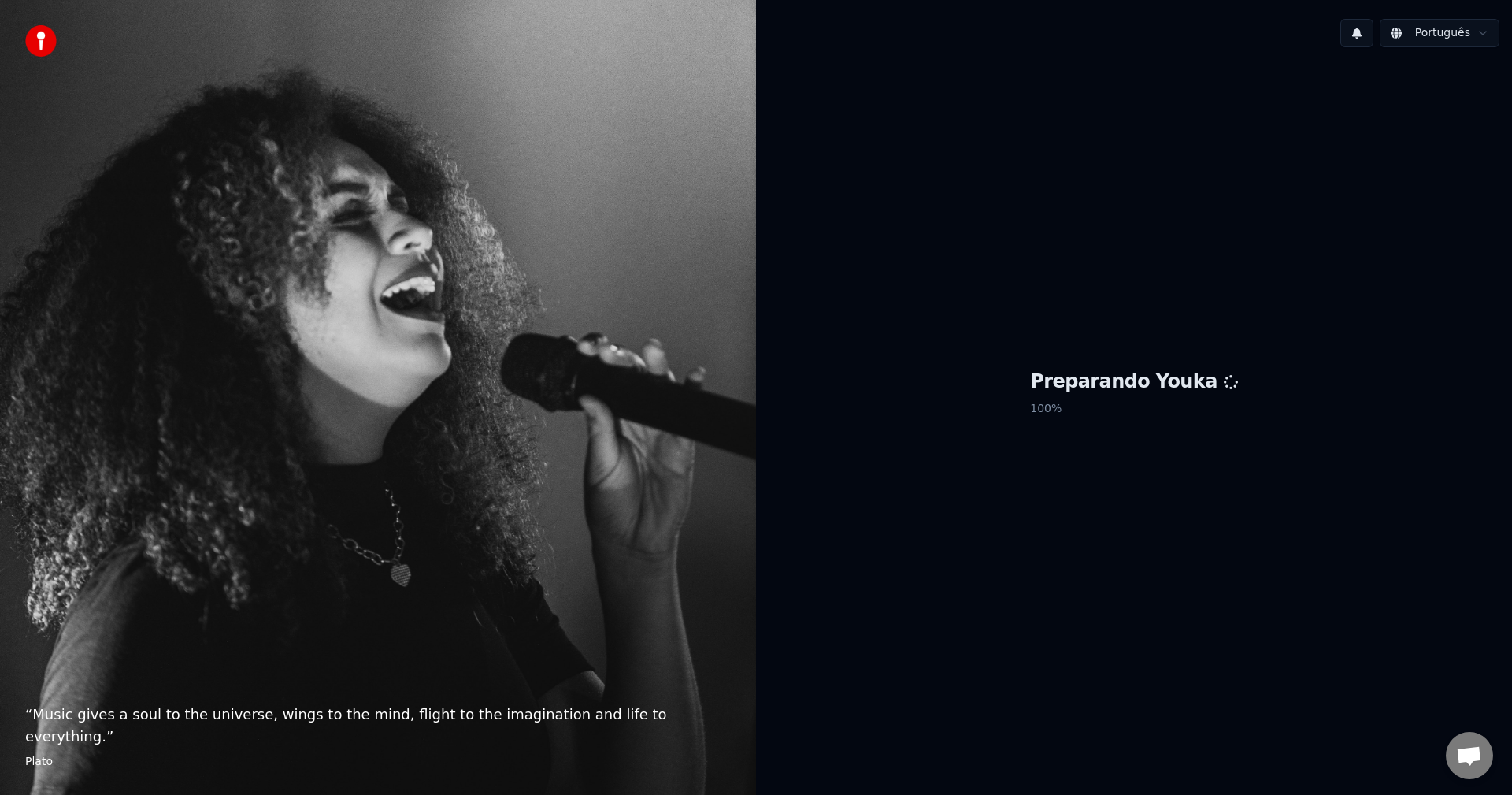
scroll to position [1777, 0]
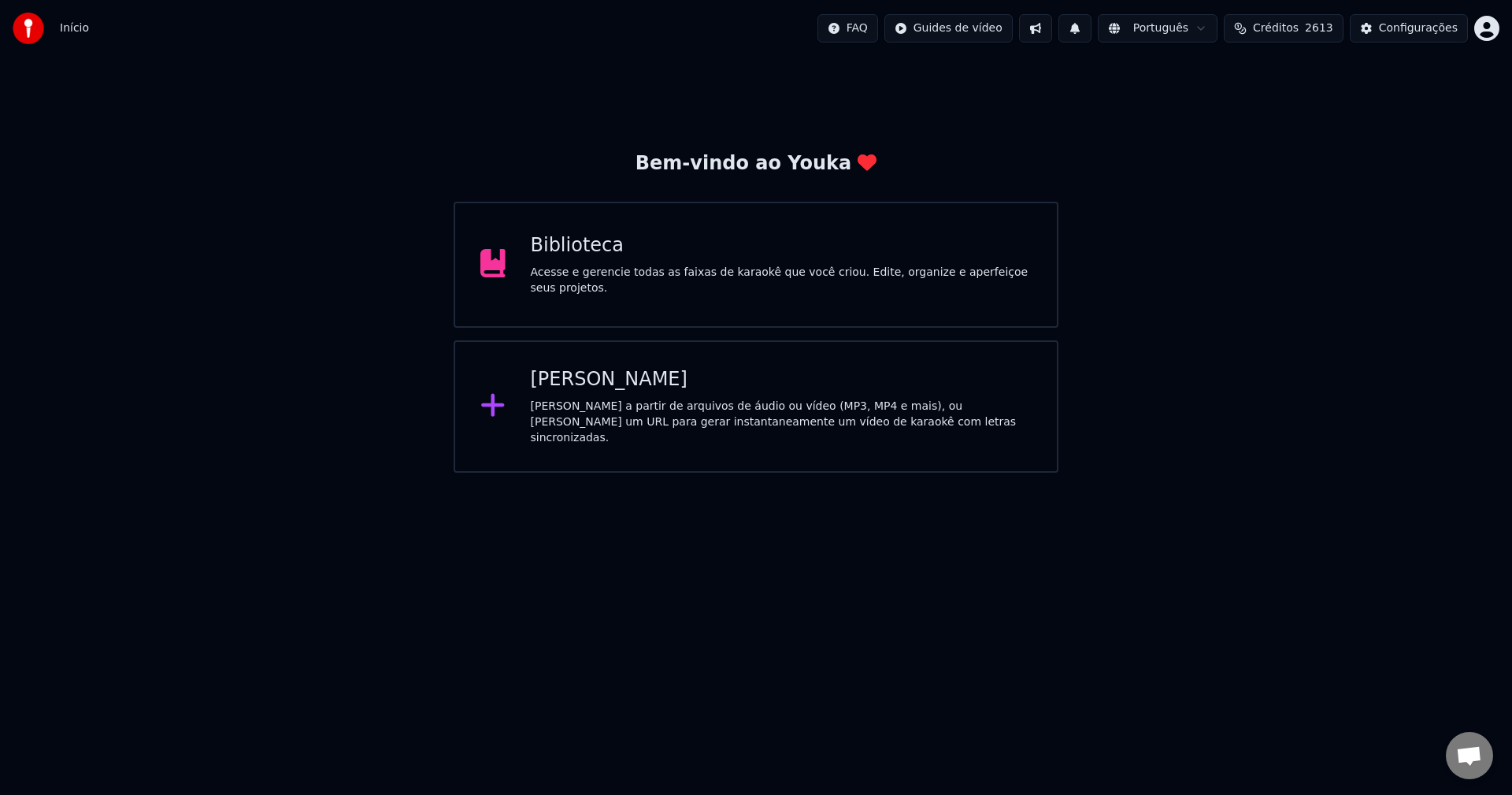
click at [742, 399] on div "Criar Karaokê Crie karaokê a partir de arquivos de áudio ou vídeo (MP3, MP4 e m…" at bounding box center [781, 405] width 502 height 78
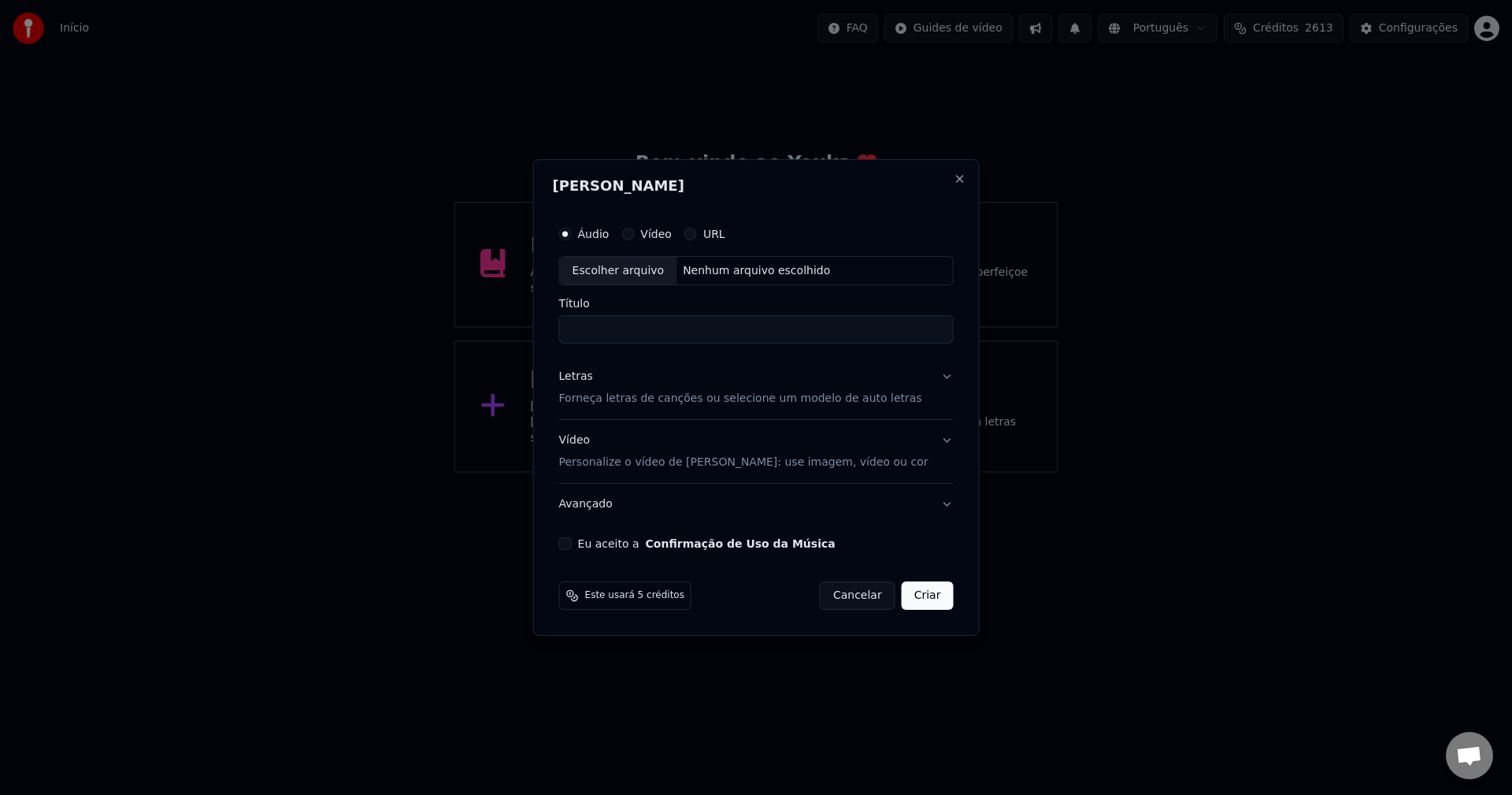
click at [819, 596] on button "Cancelar" at bounding box center [857, 595] width 75 height 29
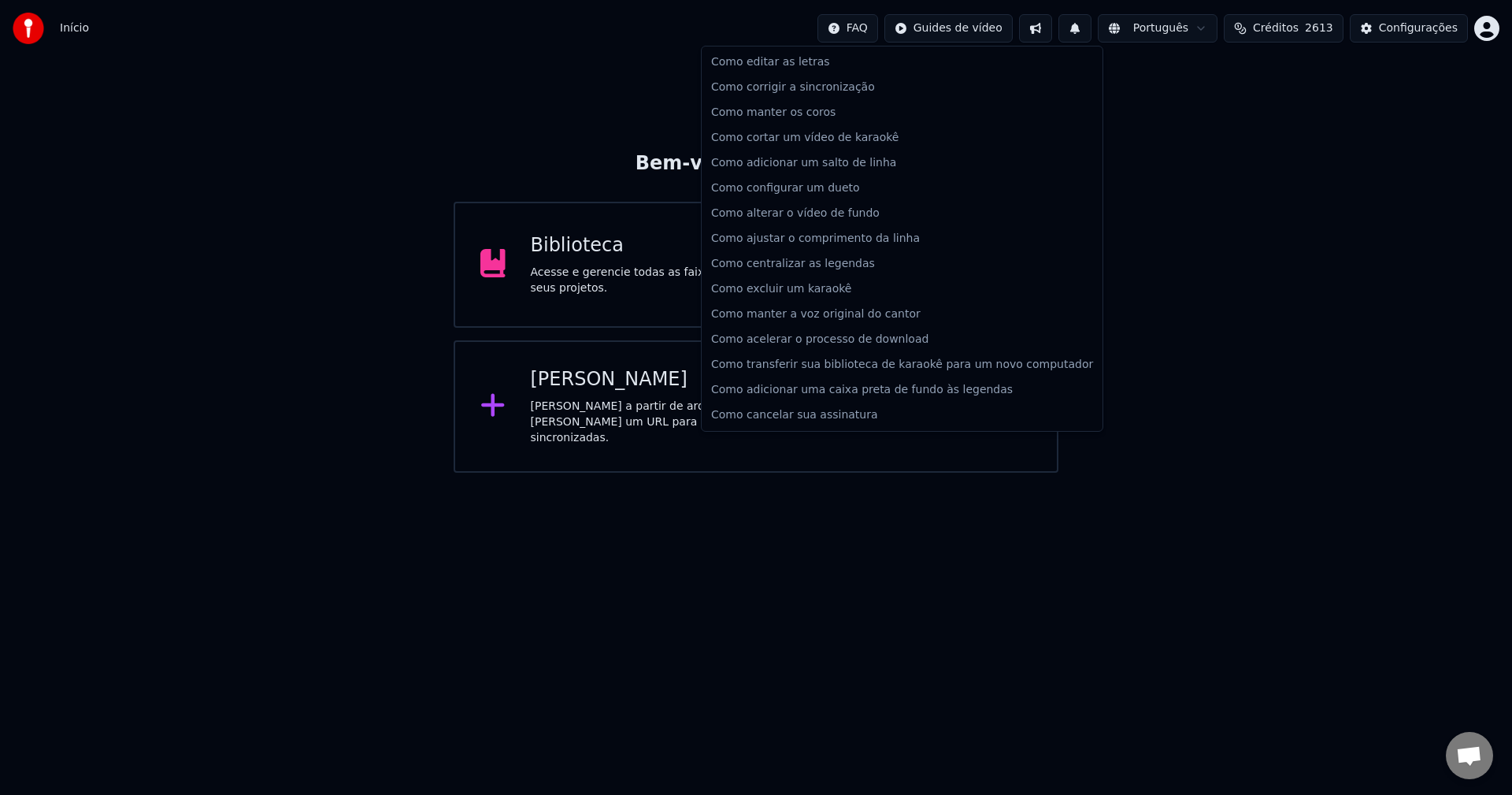
click at [893, 30] on html "Início FAQ Guides de vídeo Português Créditos 2613 Configurações Bem-vindo ao Y…" at bounding box center [756, 236] width 1512 height 473
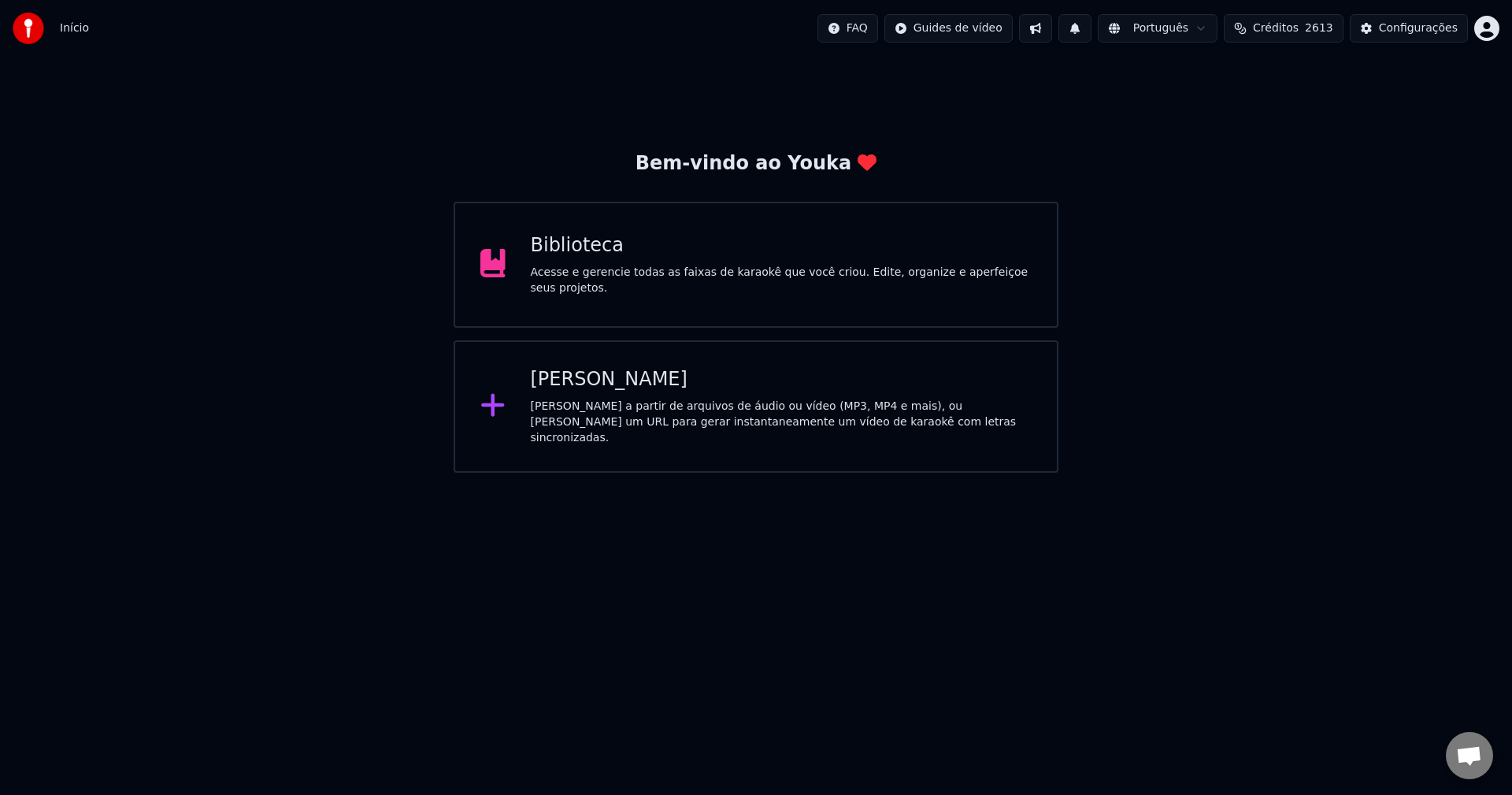
click at [936, 33] on html "Início FAQ Guides de vídeo Português Créditos 2613 Configurações Bem-vindo ao Y…" at bounding box center [756, 236] width 1512 height 473
click at [1052, 23] on button at bounding box center [1035, 29] width 33 height 29
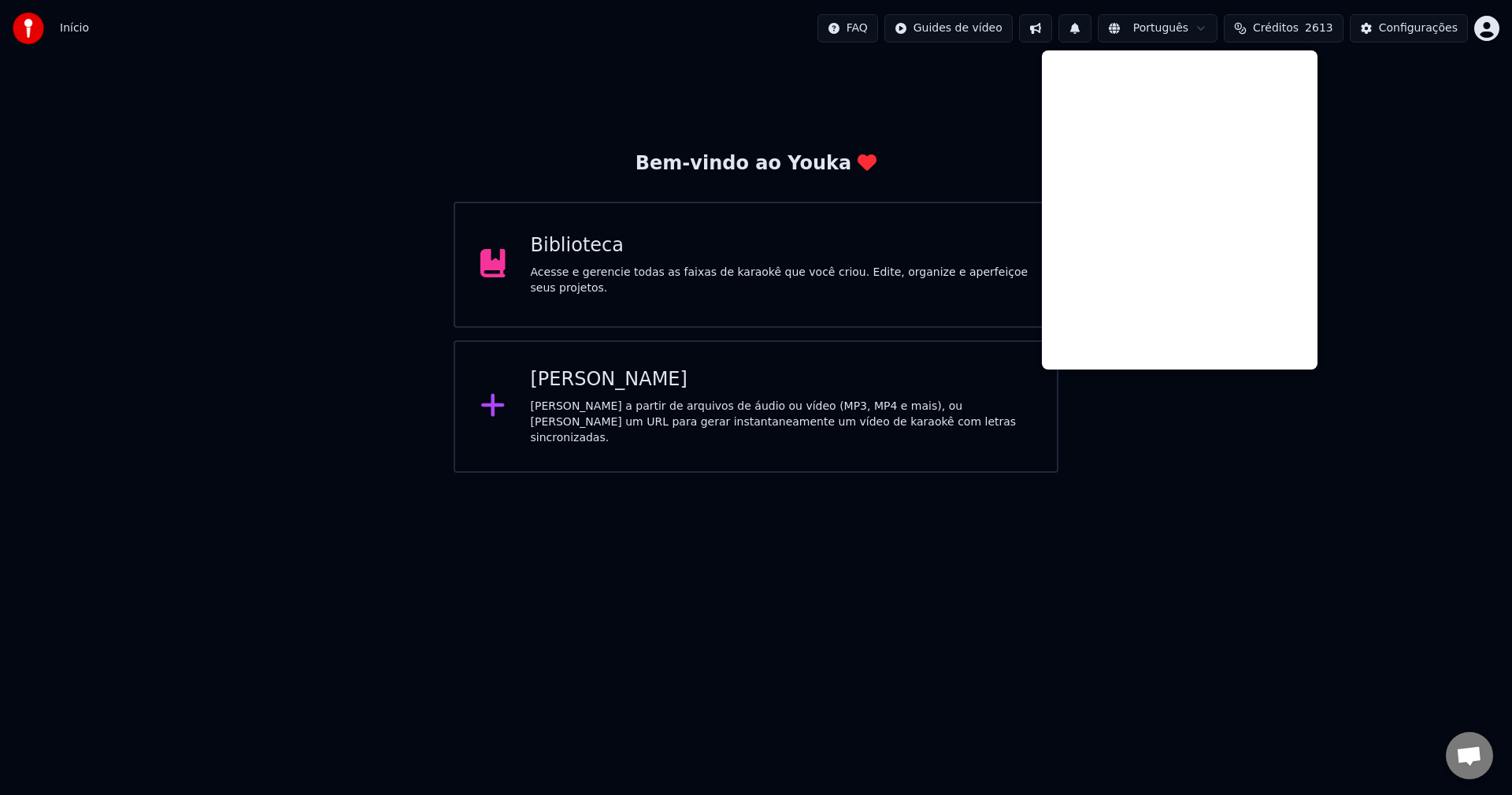
click at [830, 420] on div "[PERSON_NAME] a partir de arquivos de áudio ou vídeo (MP3, MP4 e mais), ou [PER…" at bounding box center [781, 422] width 502 height 48
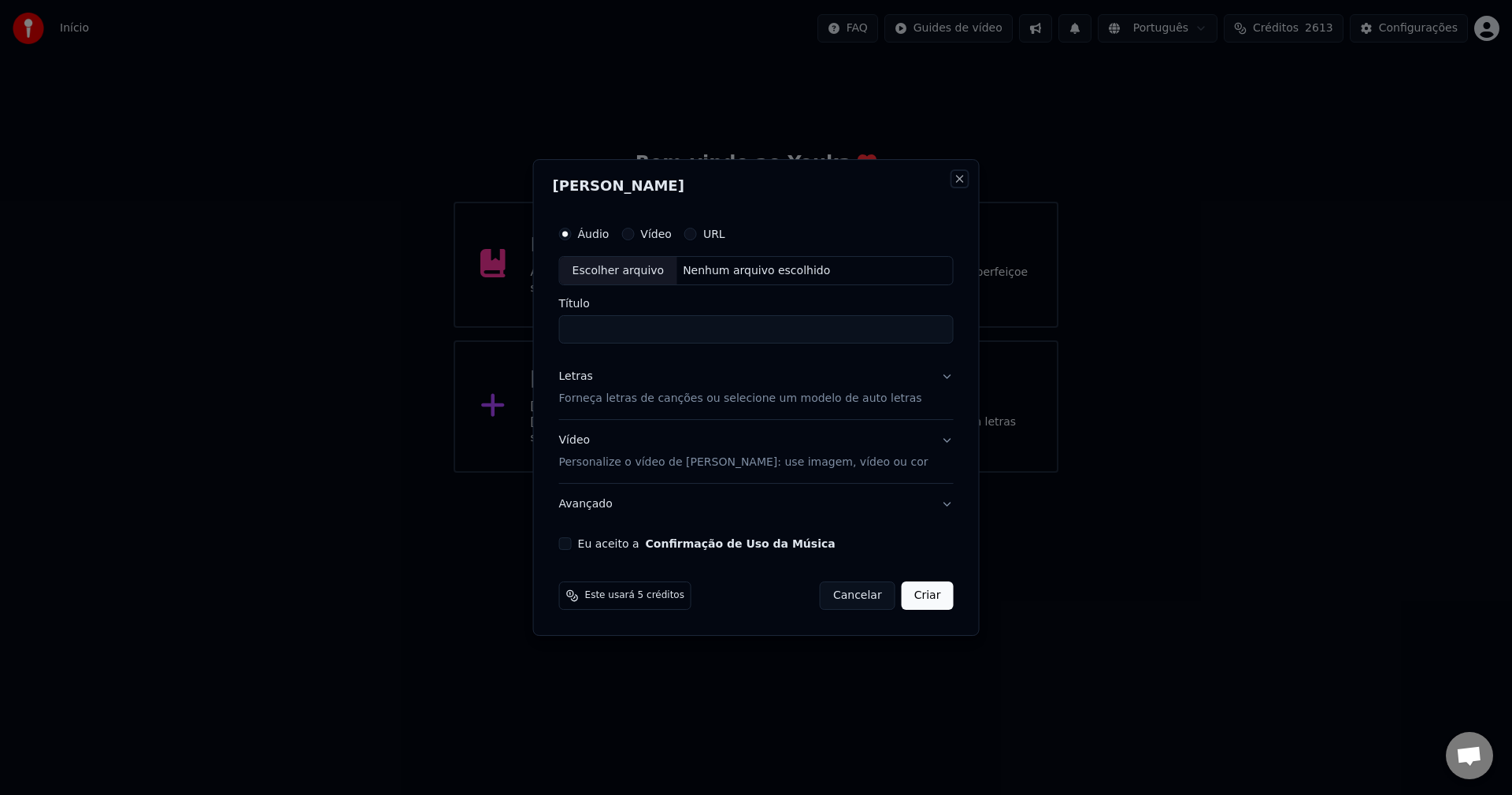
click at [952, 177] on button "Close" at bounding box center [959, 179] width 13 height 13
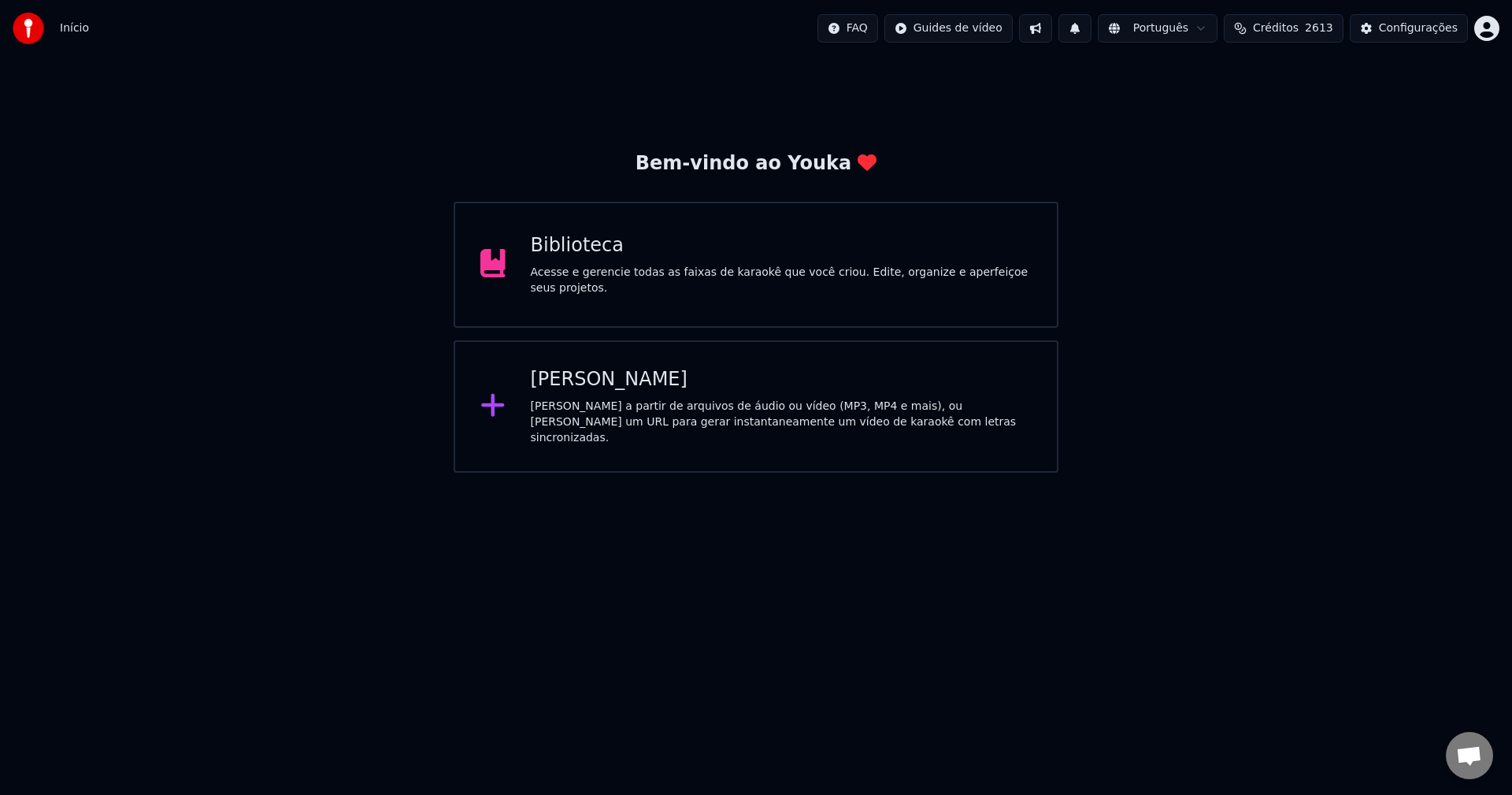
click at [895, 258] on div "Biblioteca" at bounding box center [781, 245] width 502 height 25
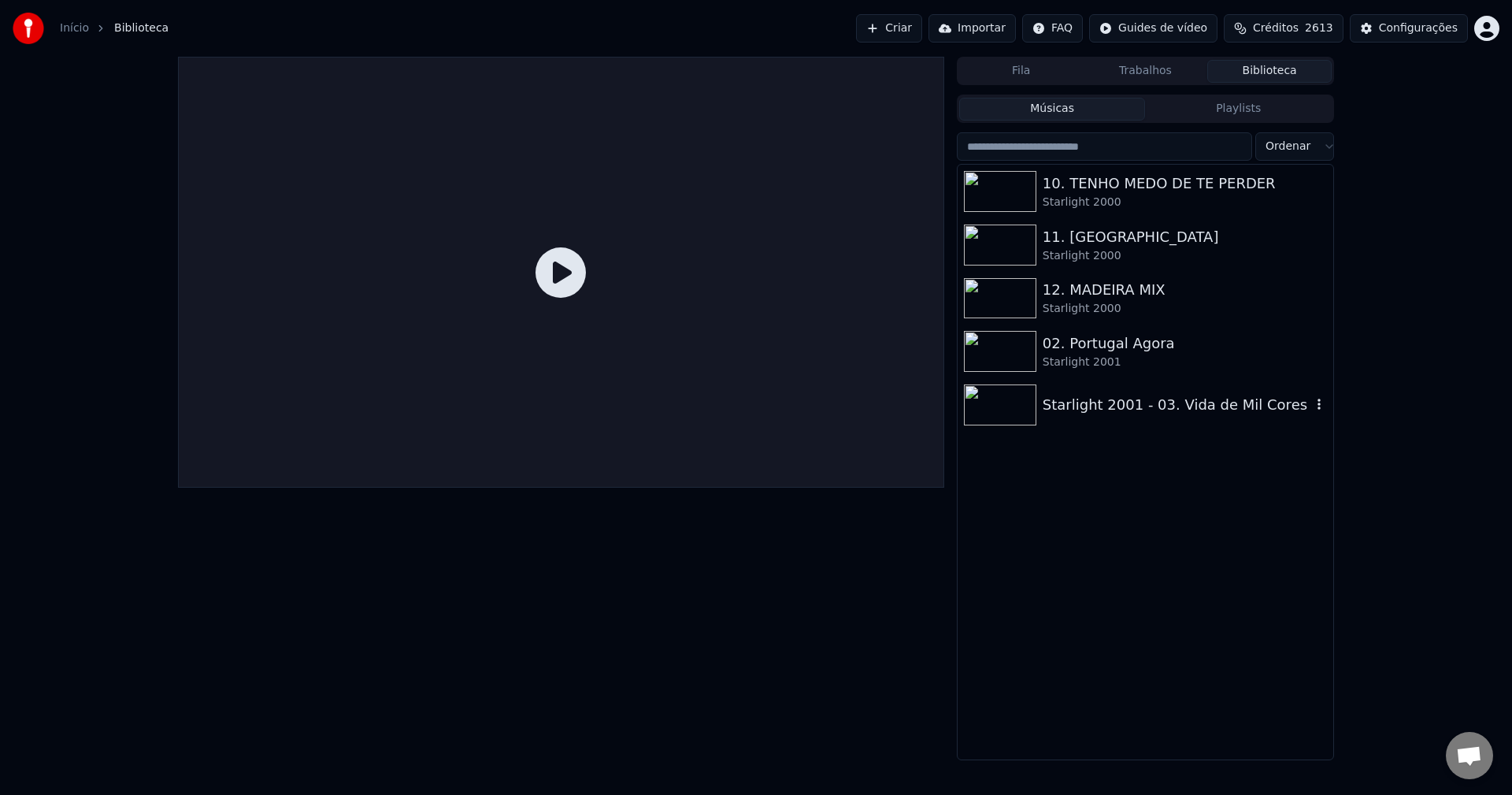
click at [1139, 413] on div "Starlight 2001 - 03. Vida de Mil Cores" at bounding box center [1176, 405] width 268 height 22
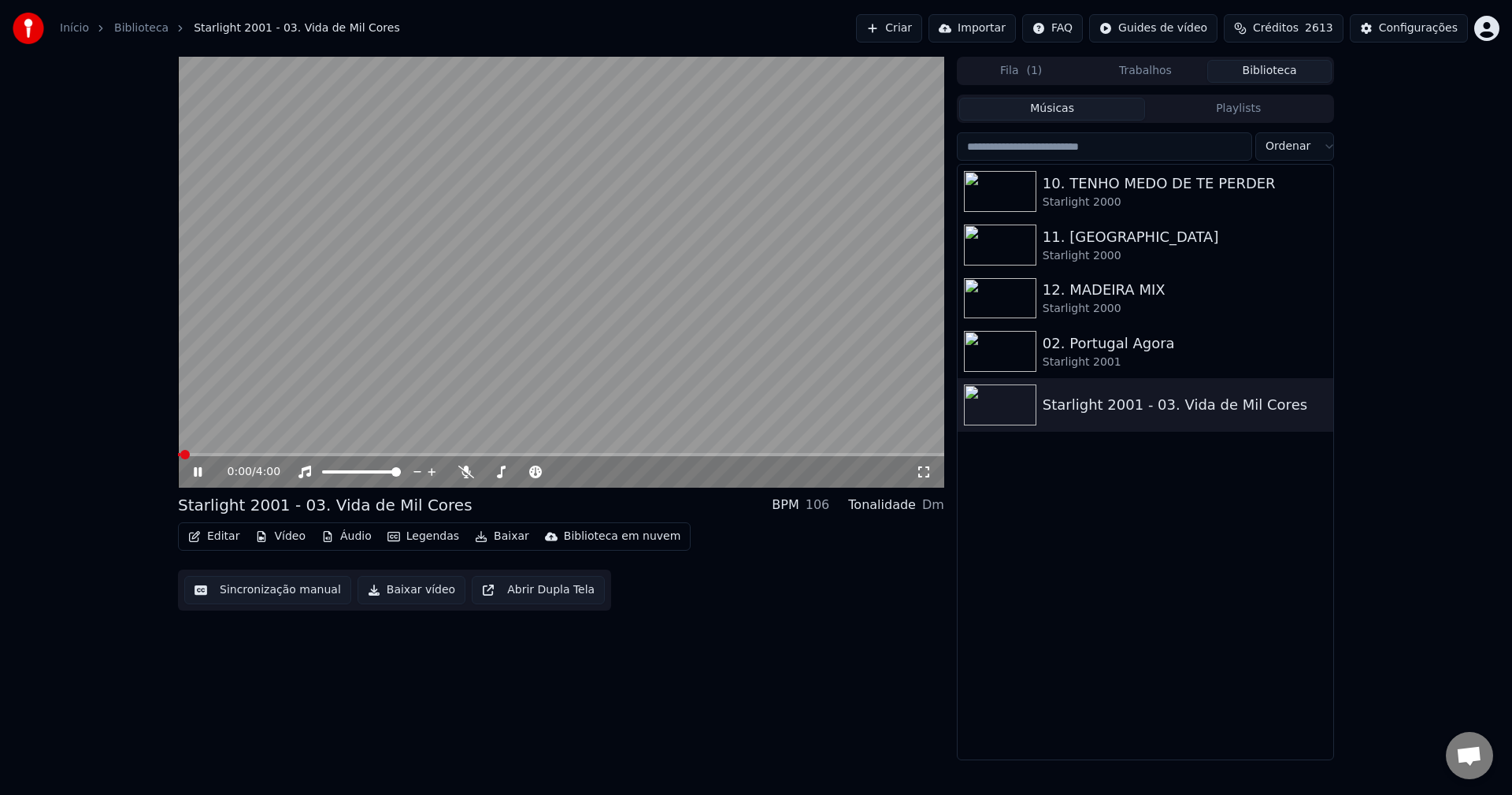
click at [434, 348] on video at bounding box center [561, 272] width 766 height 431
click at [217, 535] on button "Editar" at bounding box center [214, 536] width 64 height 22
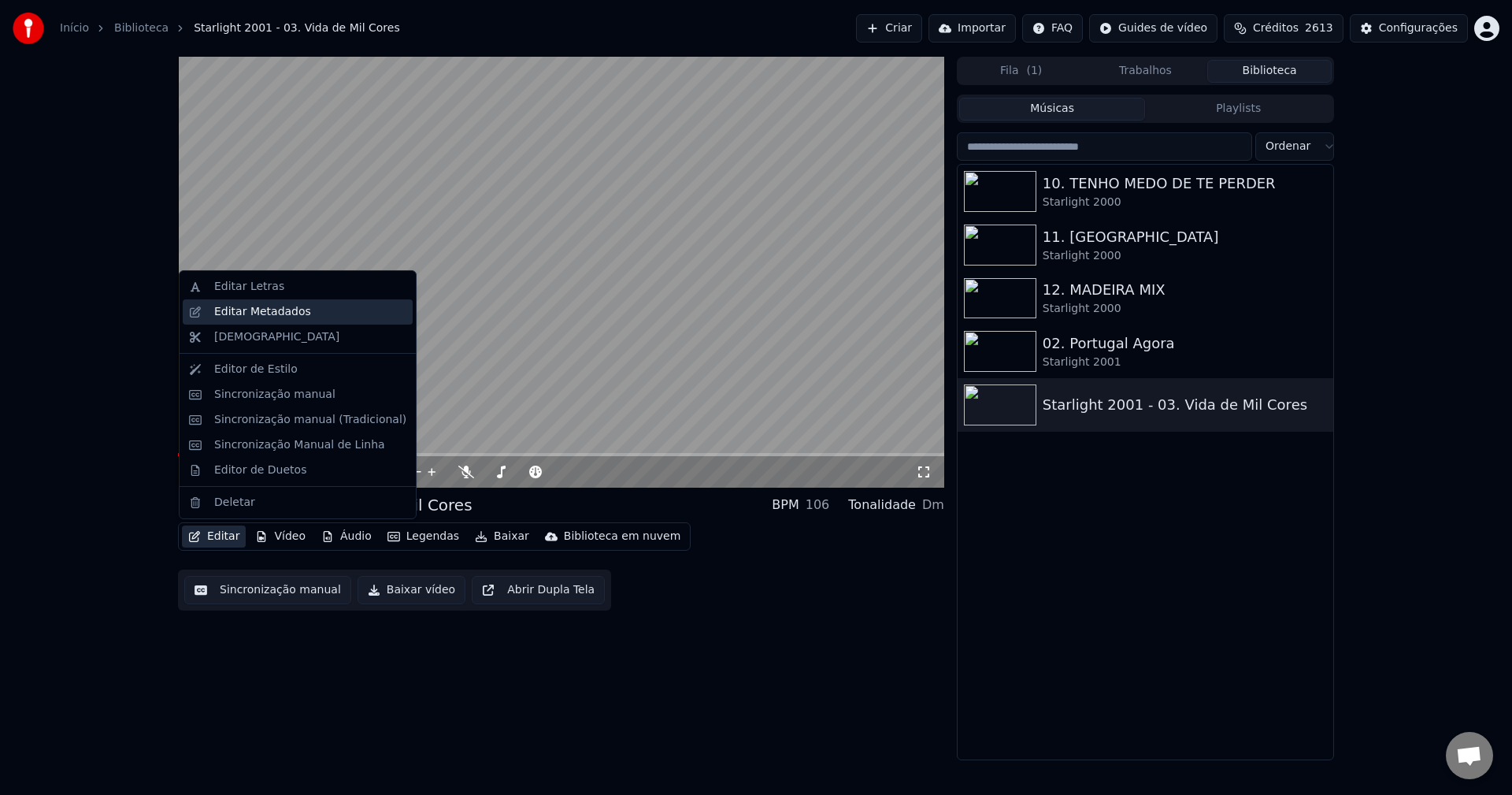
click at [287, 301] on div "Editar Metadados" at bounding box center [298, 312] width 230 height 25
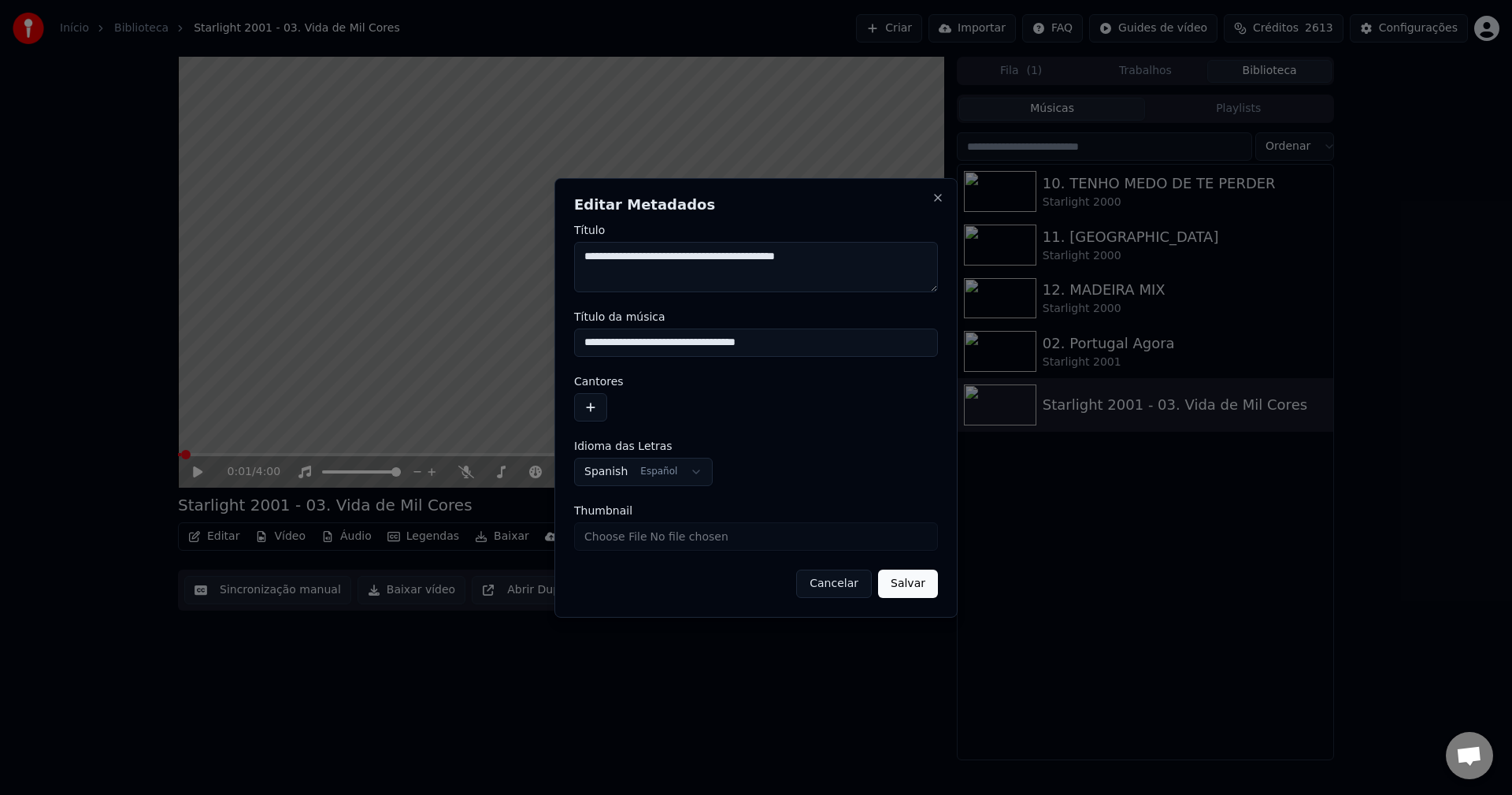
drag, startPoint x: 639, startPoint y: 257, endPoint x: 705, endPoint y: 268, distance: 66.9
click at [705, 268] on textarea "**********" at bounding box center [755, 267] width 363 height 51
click at [592, 411] on button "button" at bounding box center [591, 407] width 33 height 29
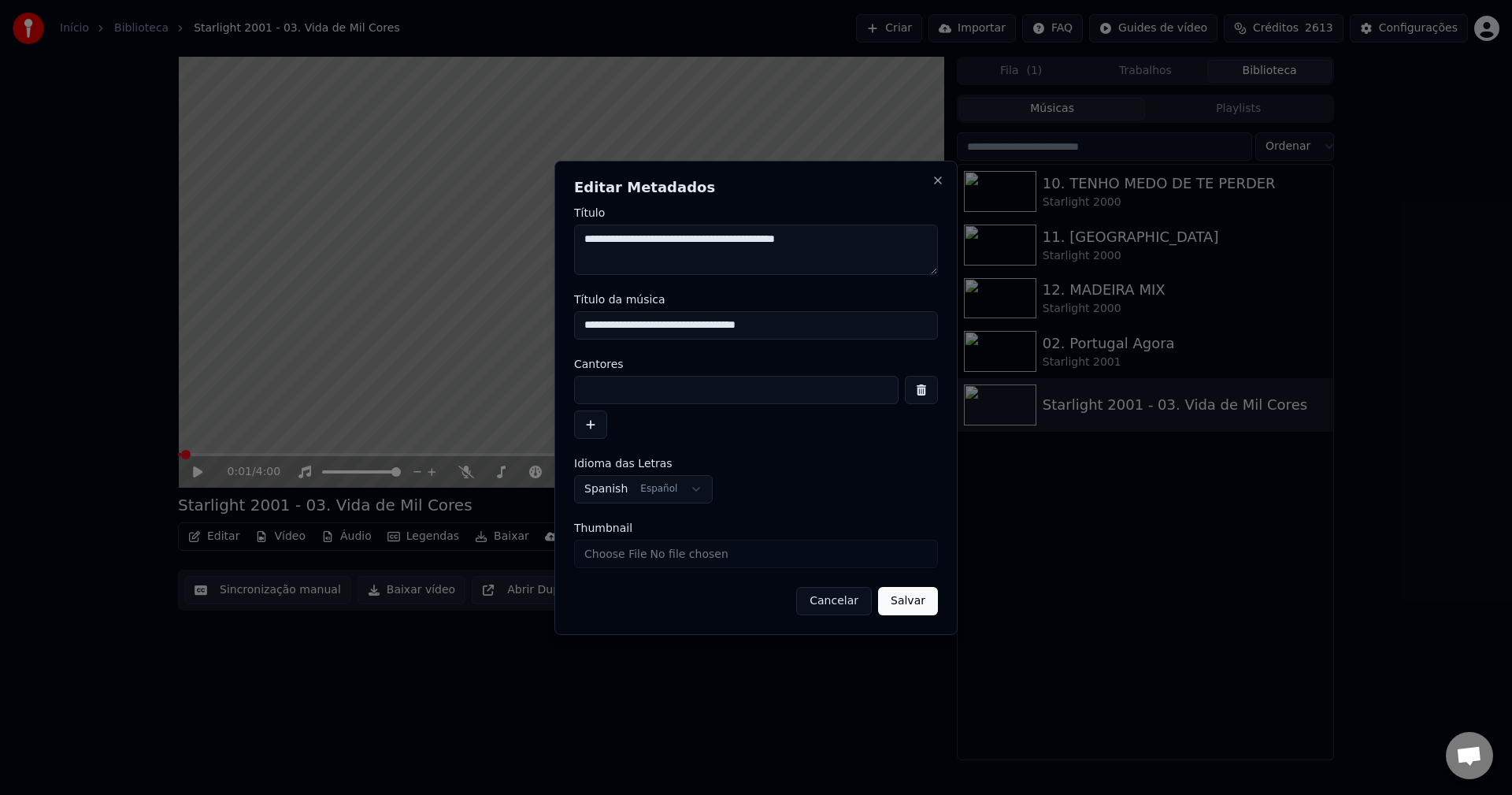
click at [625, 393] on input at bounding box center [736, 390] width 325 height 29
click at [636, 390] on input at bounding box center [736, 390] width 325 height 29
paste input "**********"
type input "**********"
drag, startPoint x: 665, startPoint y: 325, endPoint x: 559, endPoint y: 334, distance: 106.4
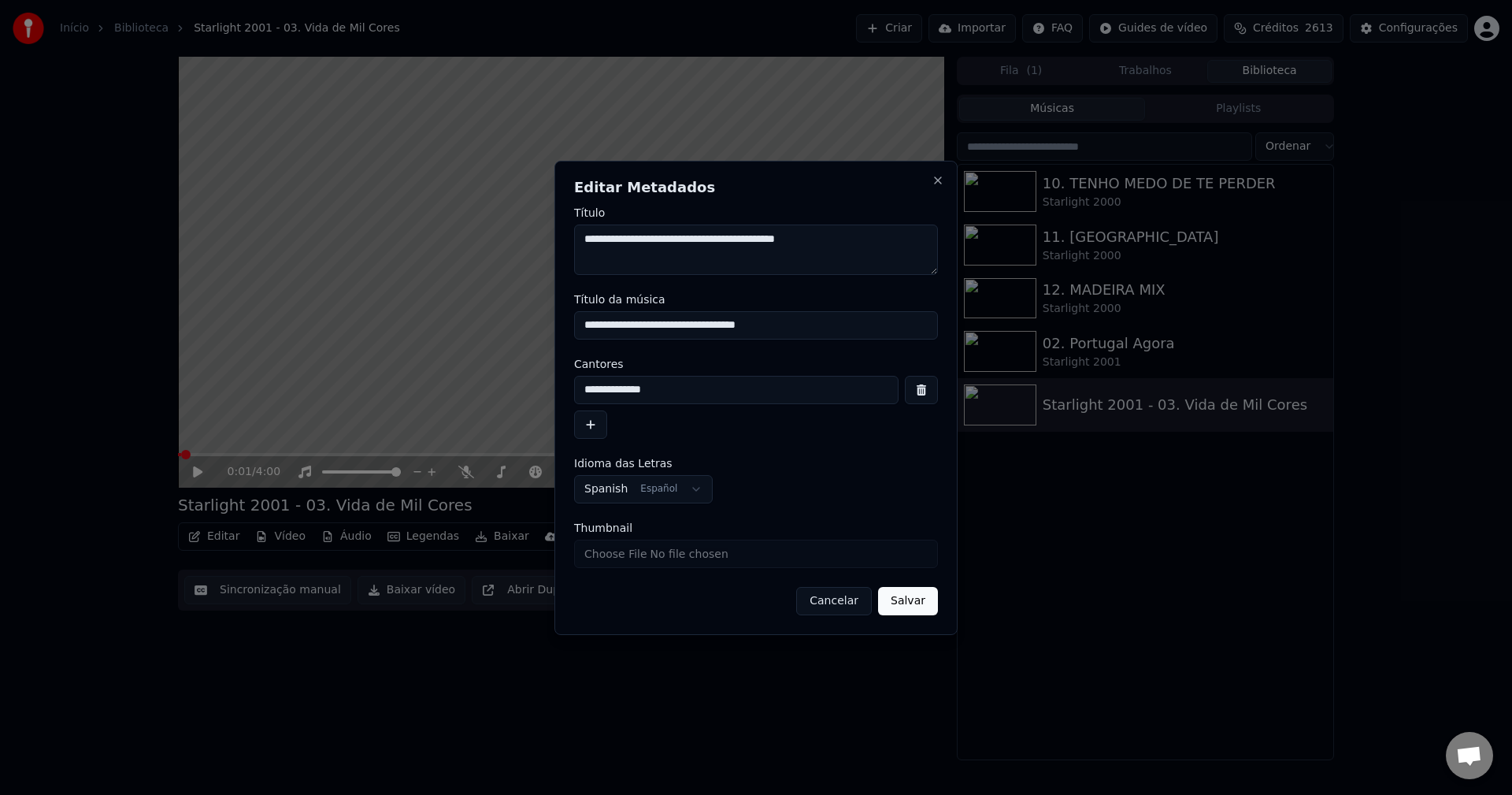
click at [559, 334] on div "**********" at bounding box center [755, 398] width 403 height 474
type input "**********"
click at [631, 485] on button "Spanish Español" at bounding box center [643, 489] width 139 height 29
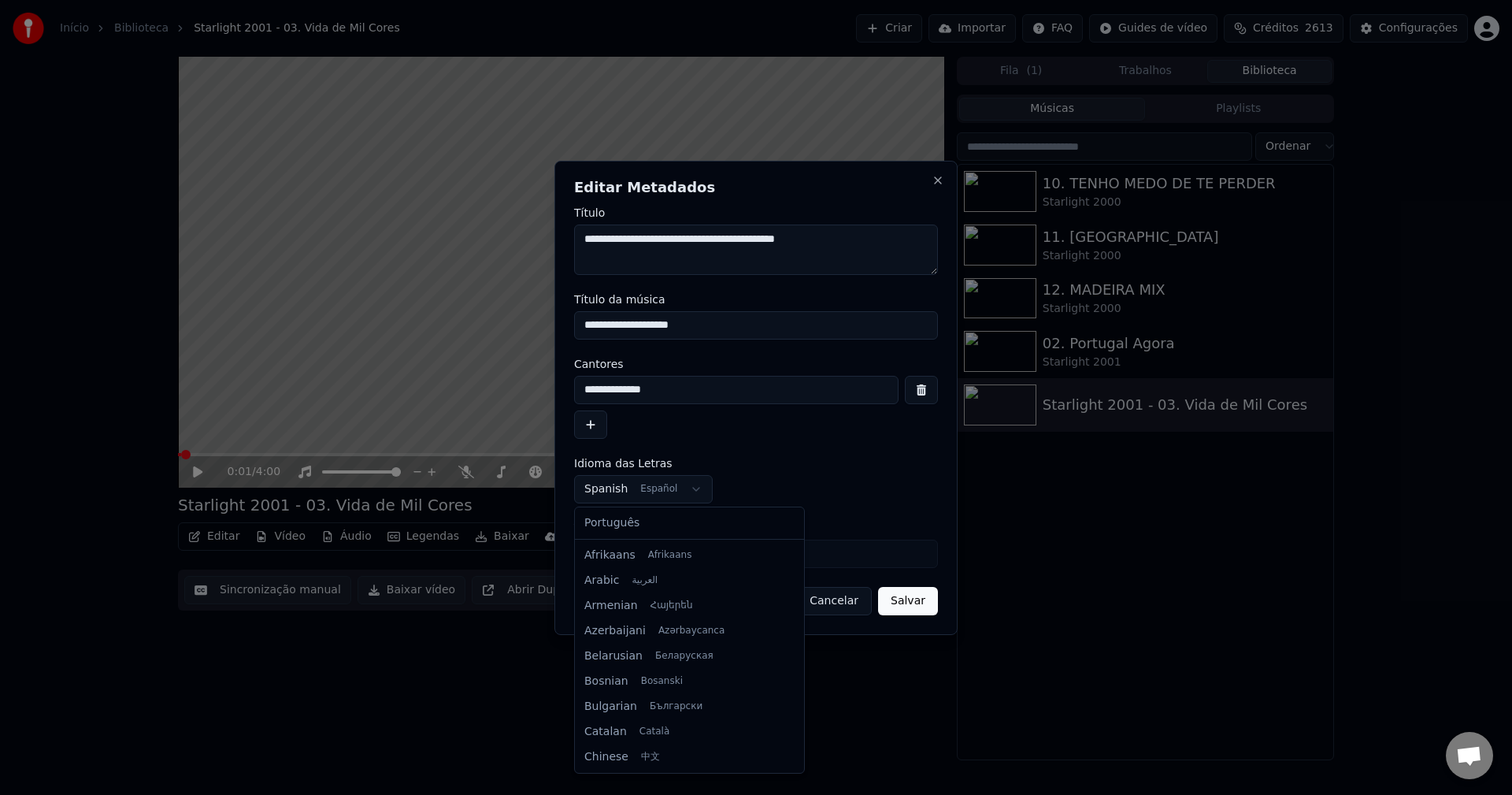
scroll to position [982, 0]
select select "**"
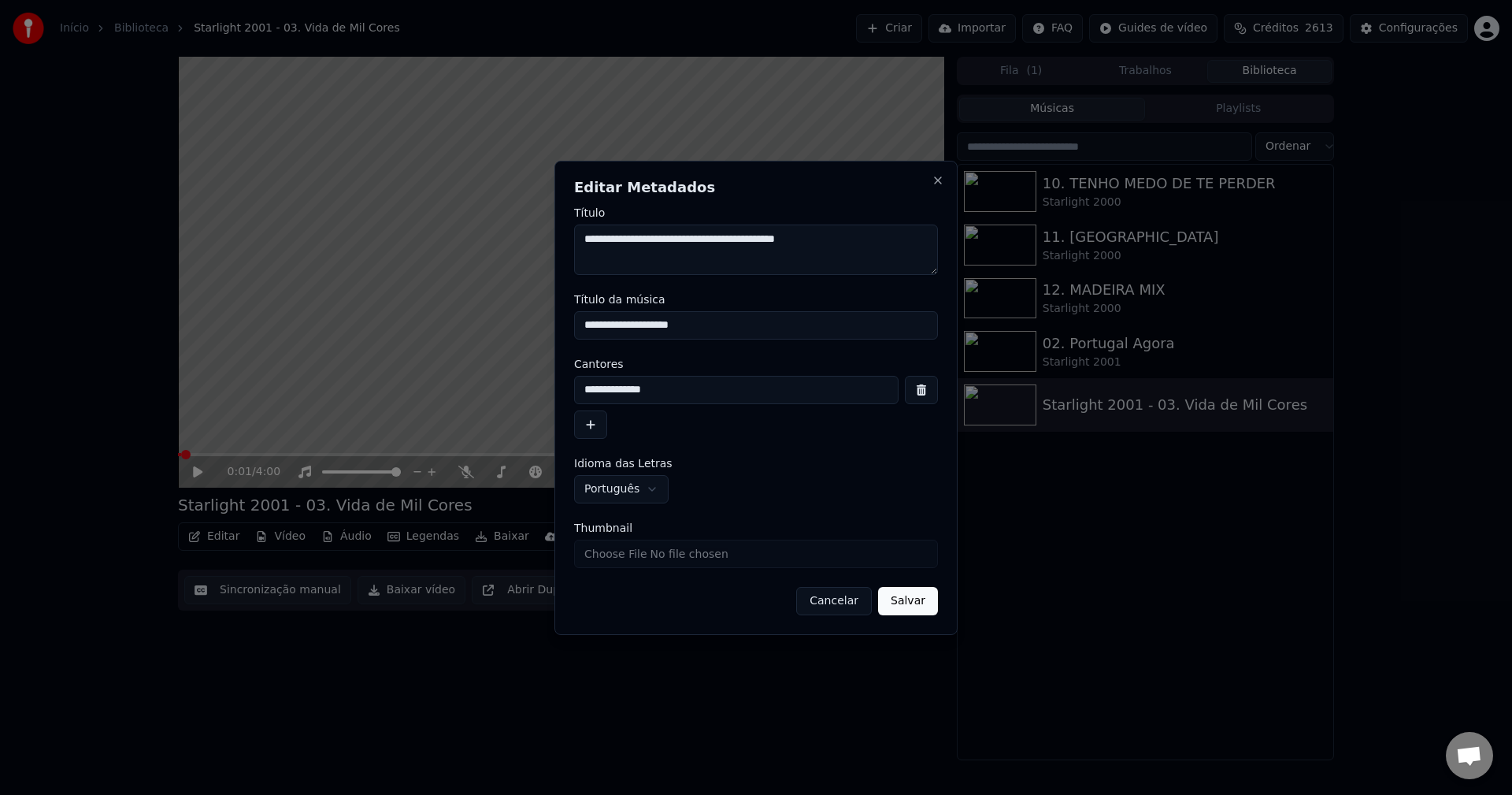
click at [667, 555] on input "Thumbnail" at bounding box center [755, 553] width 363 height 29
type input "**********"
click at [901, 607] on button "Salvar" at bounding box center [908, 601] width 60 height 29
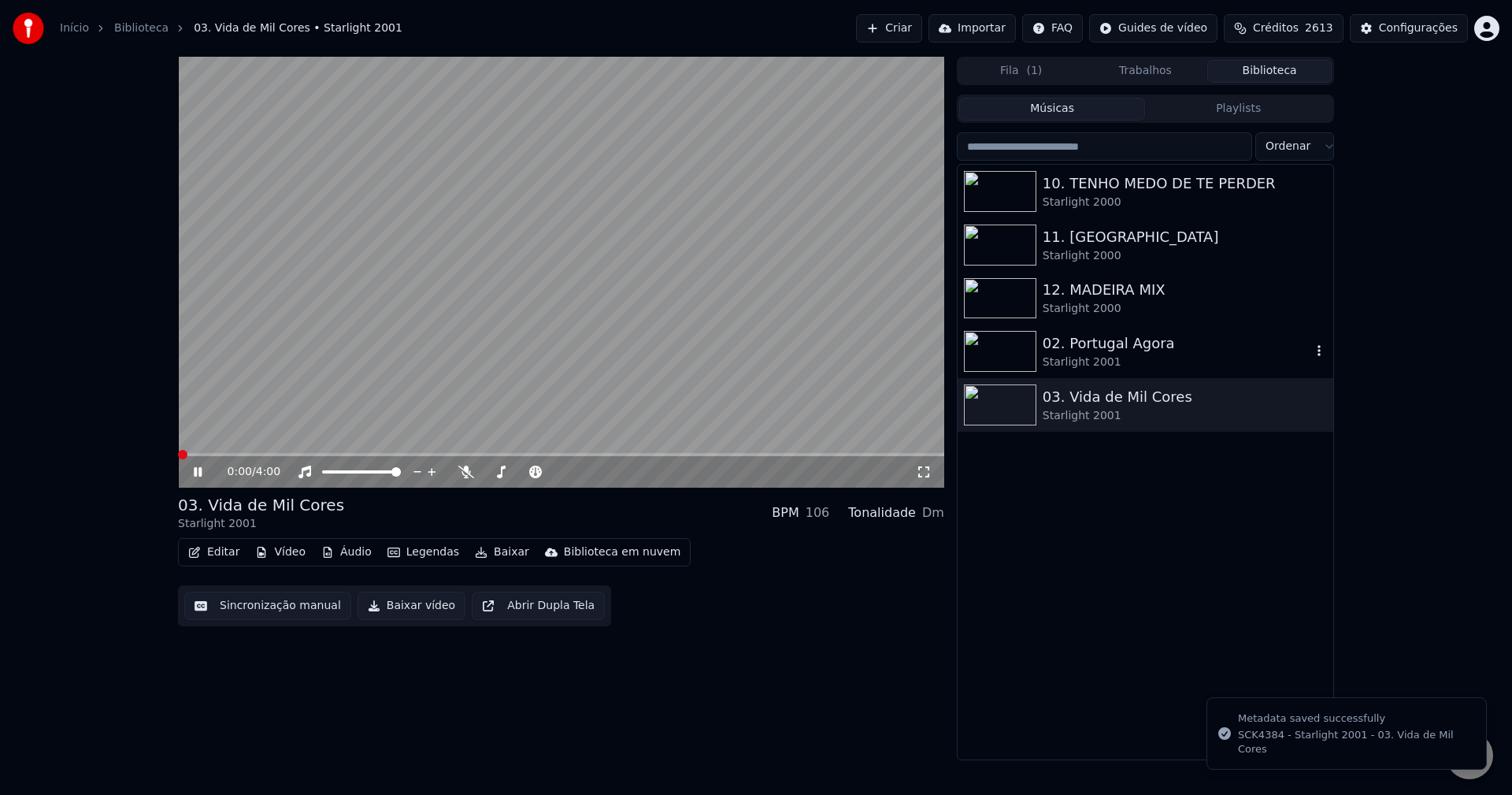
click at [1104, 357] on div "Starlight 2001" at bounding box center [1176, 363] width 268 height 16
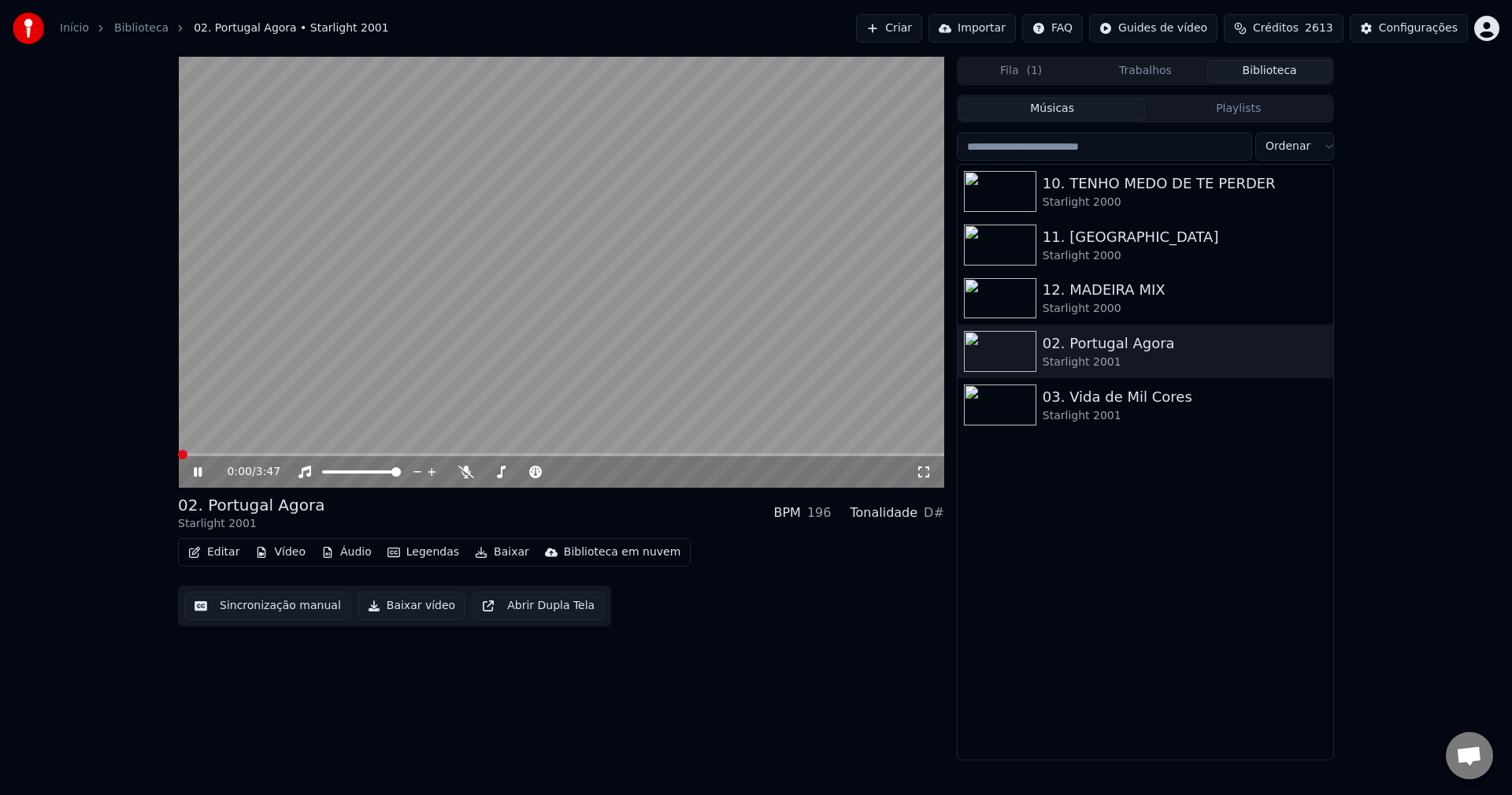
click at [228, 553] on button "Editar" at bounding box center [214, 552] width 64 height 22
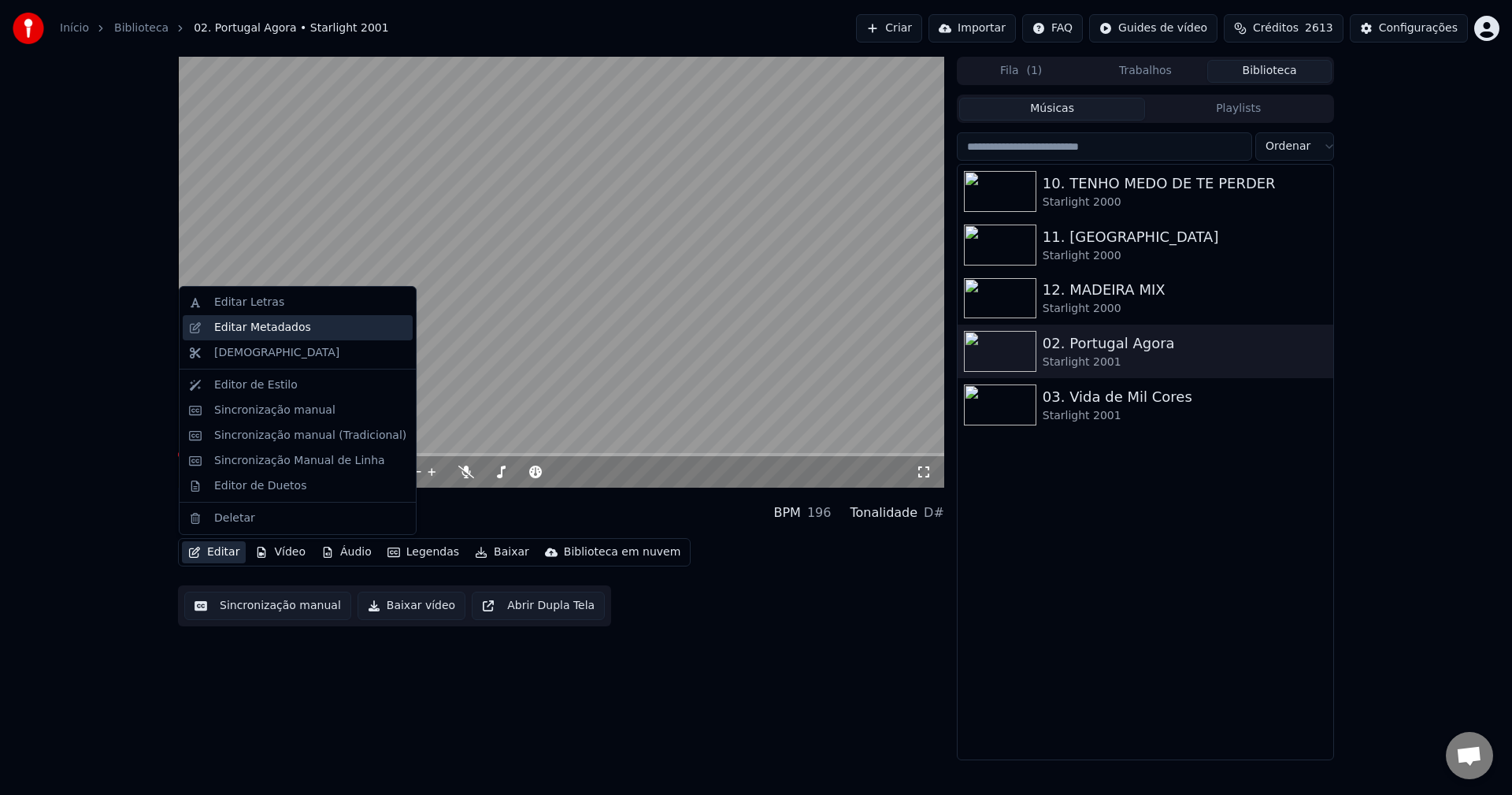
click at [316, 333] on div "Editar Metadados" at bounding box center [310, 328] width 192 height 16
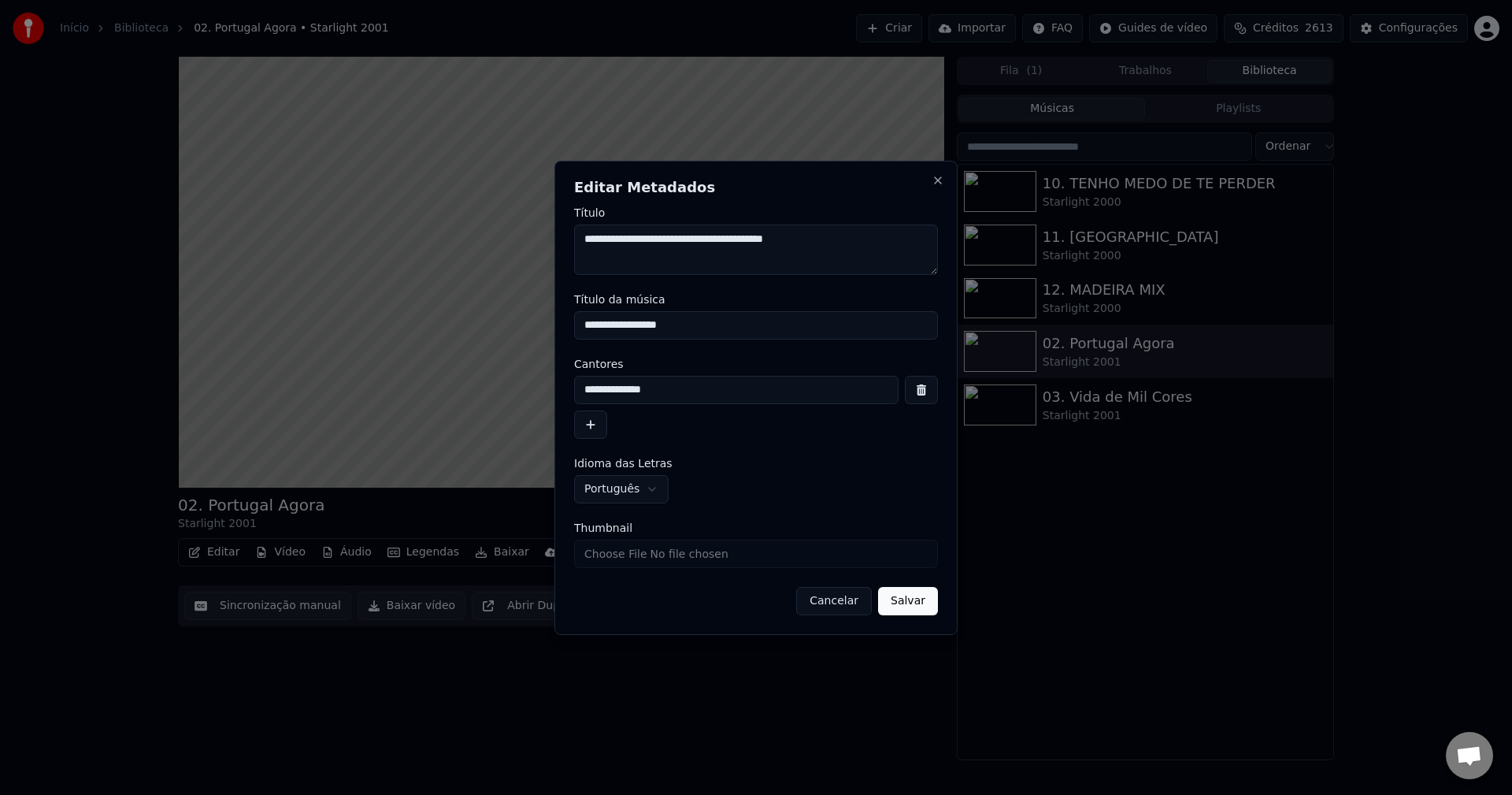
click at [682, 561] on input "Thumbnail" at bounding box center [755, 553] width 363 height 29
type input "**********"
click at [908, 600] on button "Salvar" at bounding box center [908, 601] width 60 height 29
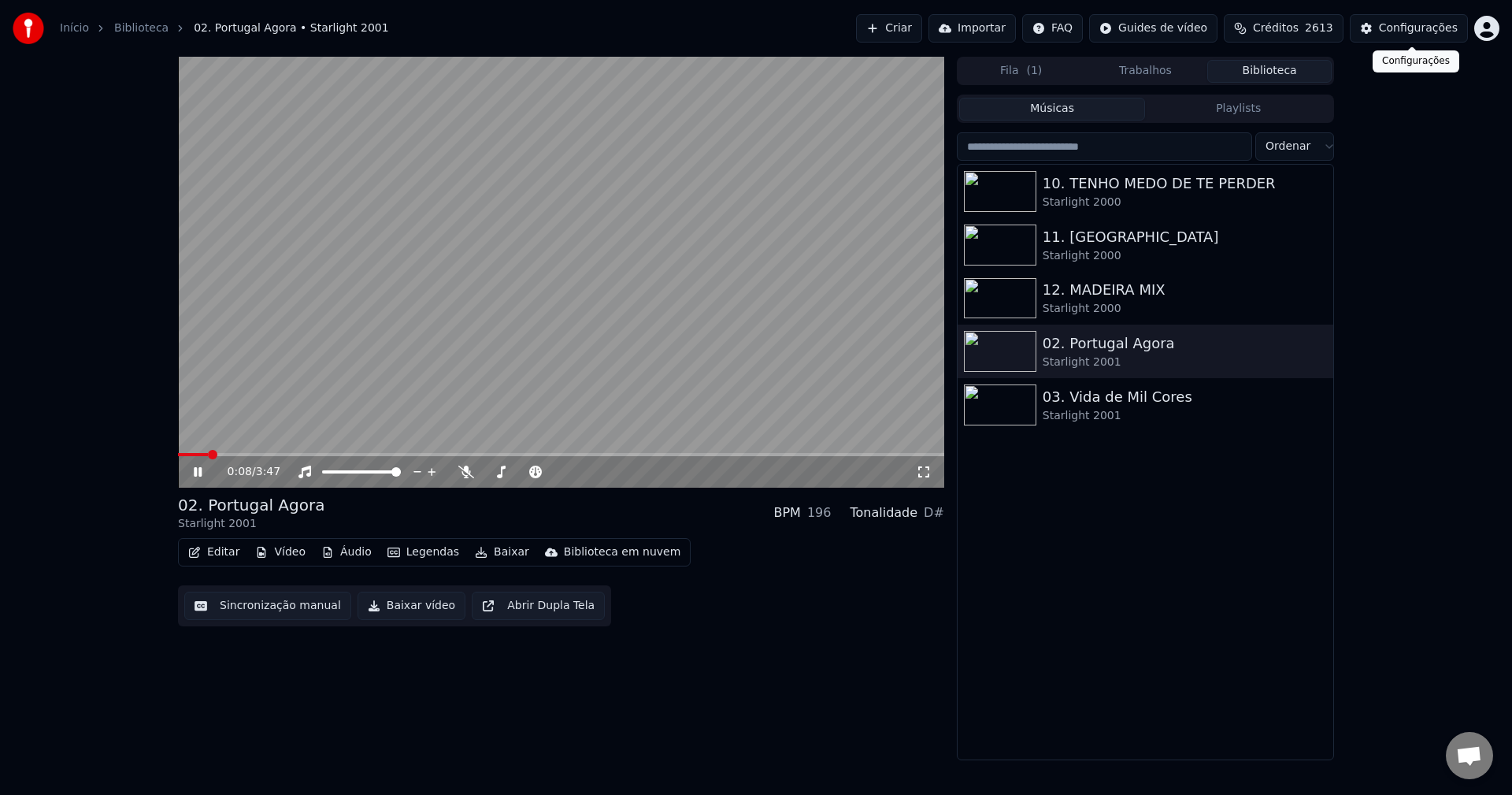
click at [917, 235] on video at bounding box center [561, 272] width 766 height 431
